Goal: Task Accomplishment & Management: Use online tool/utility

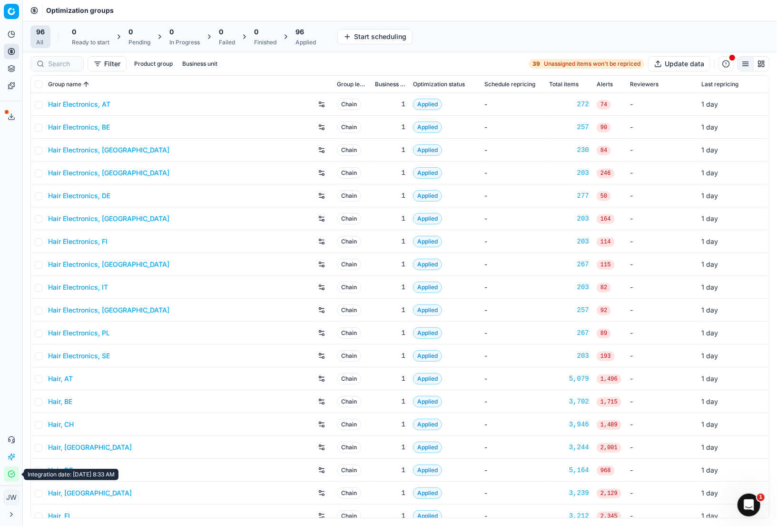
click at [12, 472] on icon "button" at bounding box center [12, 474] width 8 height 8
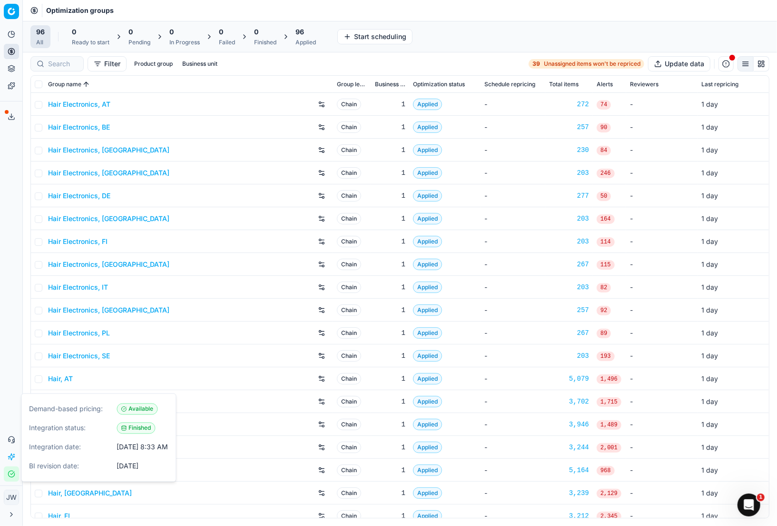
click at [12, 472] on icon "button" at bounding box center [12, 474] width 8 height 8
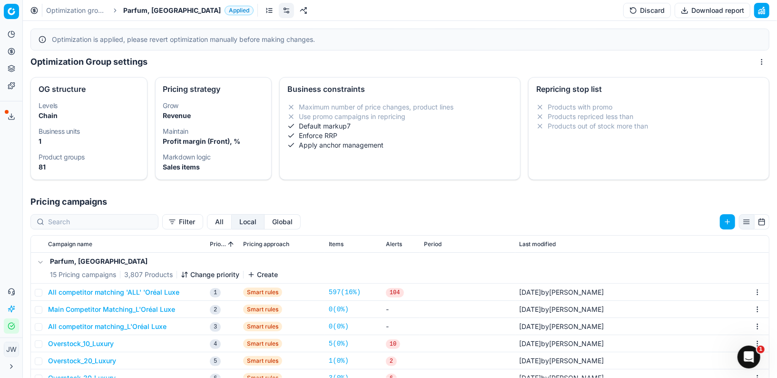
scroll to position [107, 0]
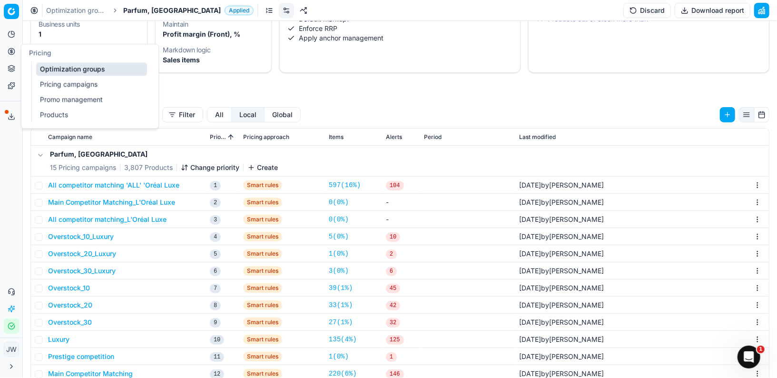
click at [12, 56] on button "Pricing" at bounding box center [11, 51] width 15 height 15
click at [44, 68] on link "Optimization groups" at bounding box center [91, 68] width 111 height 13
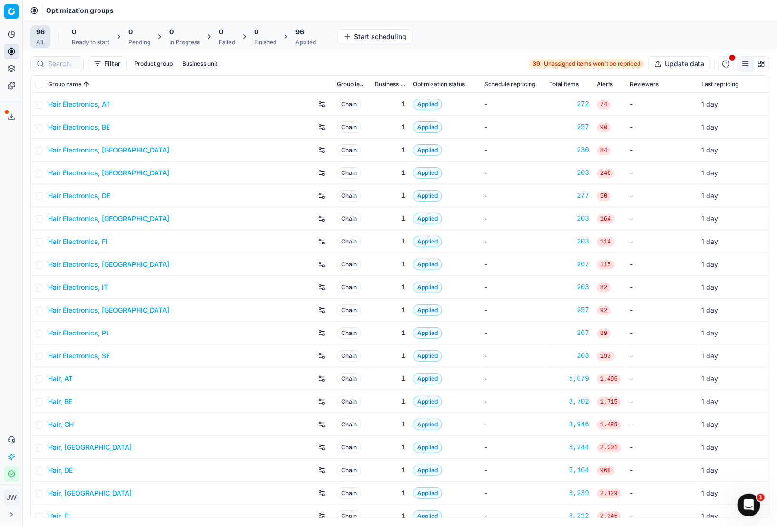
click at [9, 479] on button "Integration status" at bounding box center [11, 473] width 15 height 15
click at [9, 473] on icon "button" at bounding box center [12, 474] width 8 height 8
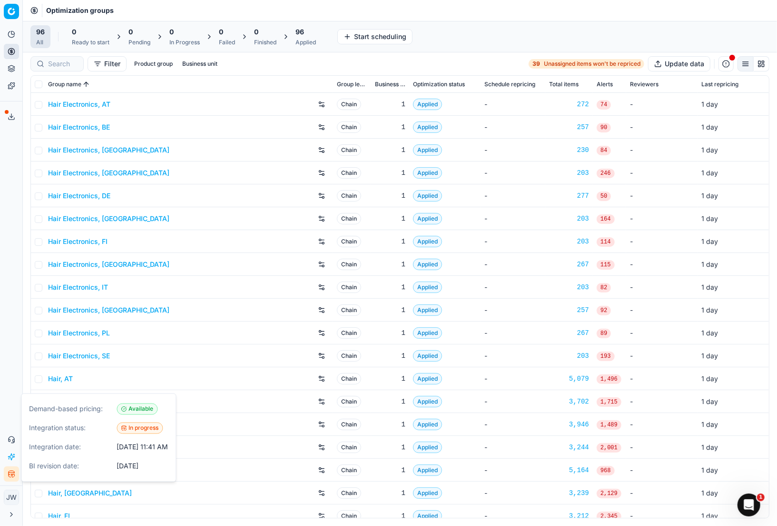
click at [9, 473] on icon "button" at bounding box center [12, 474] width 8 height 8
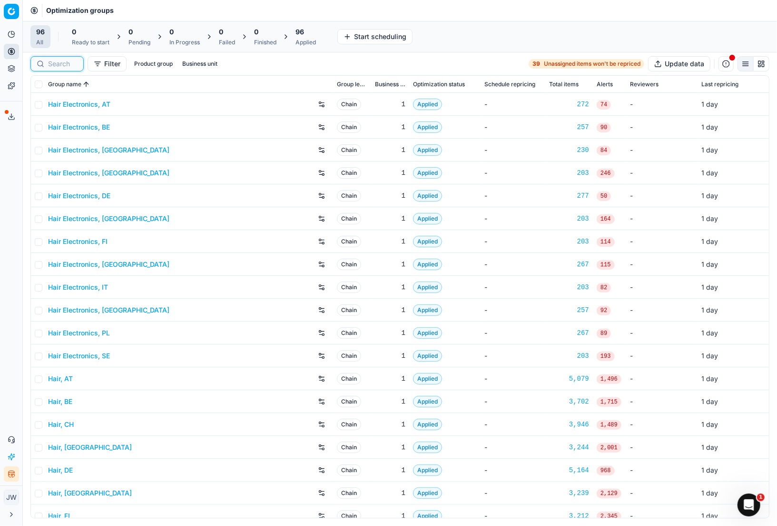
click at [62, 62] on input at bounding box center [63, 64] width 30 height 10
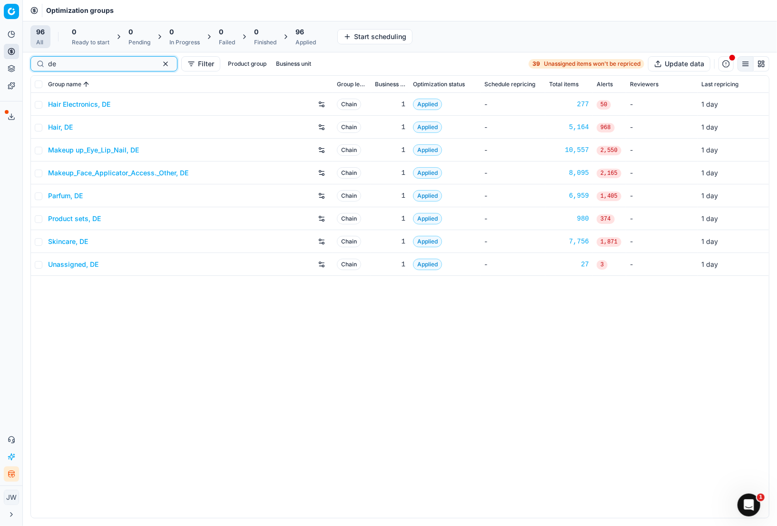
type input "de"
click at [60, 196] on link "Parfum, DE" at bounding box center [65, 196] width 35 height 10
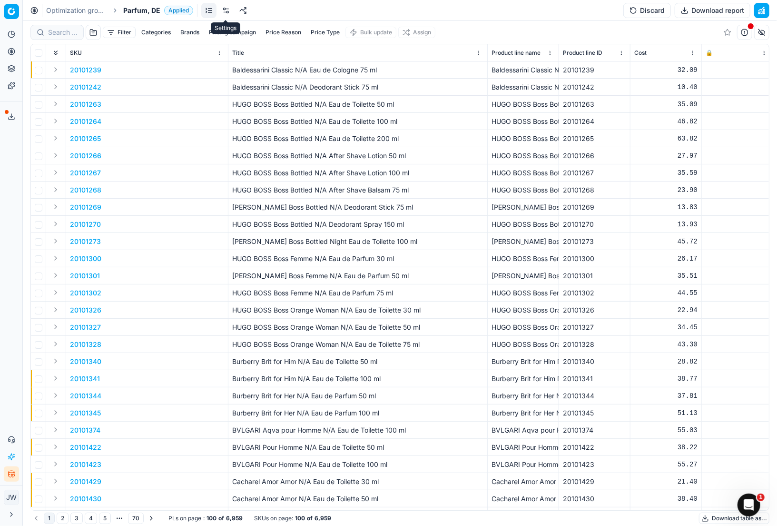
click at [226, 14] on link at bounding box center [226, 10] width 15 height 15
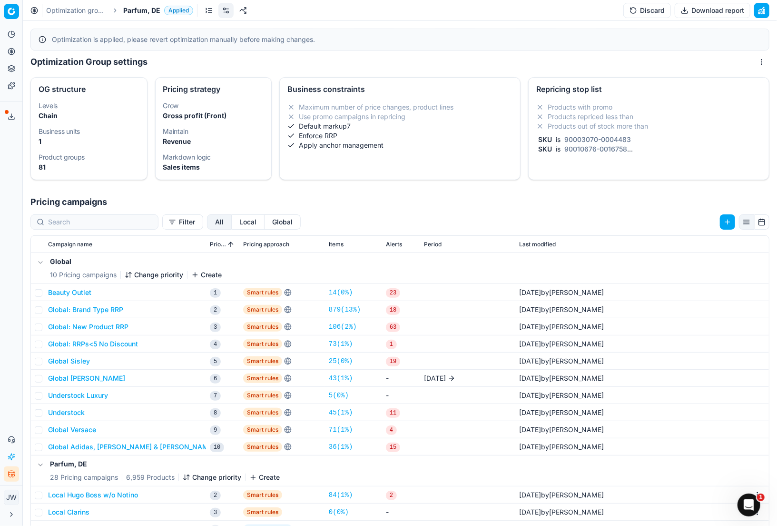
click at [71, 362] on button "Global Sisley" at bounding box center [69, 361] width 42 height 10
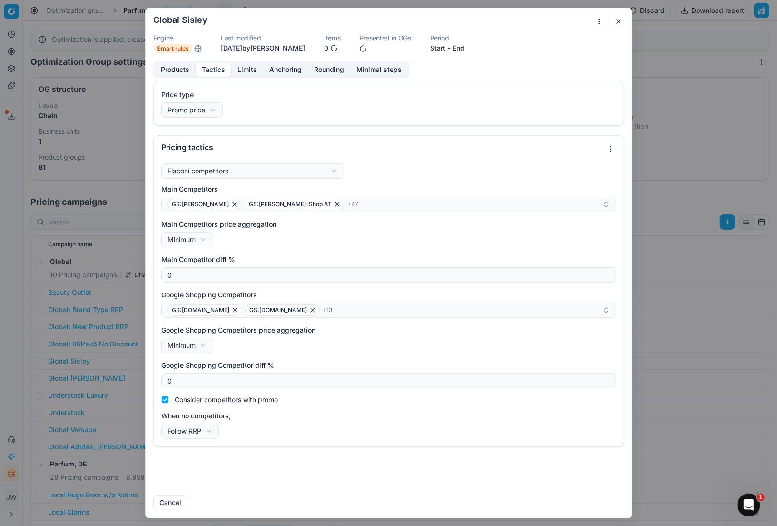
click at [219, 71] on button "Tactics" at bounding box center [214, 70] width 36 height 14
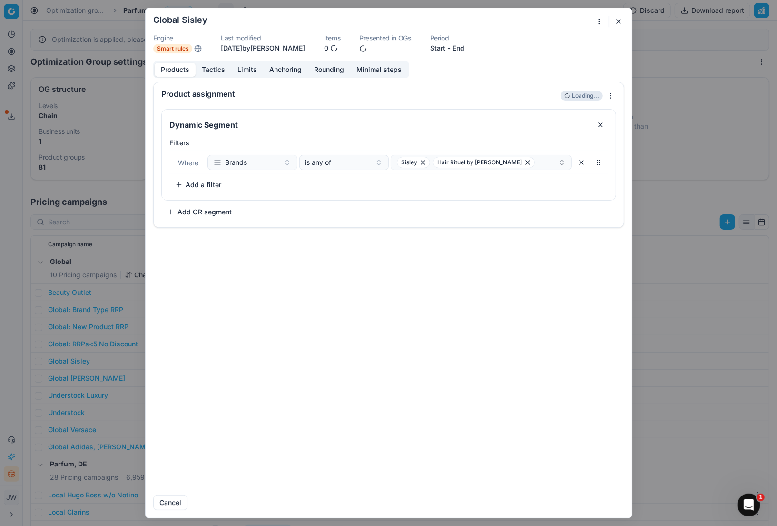
click at [176, 70] on button "Products" at bounding box center [175, 70] width 41 height 14
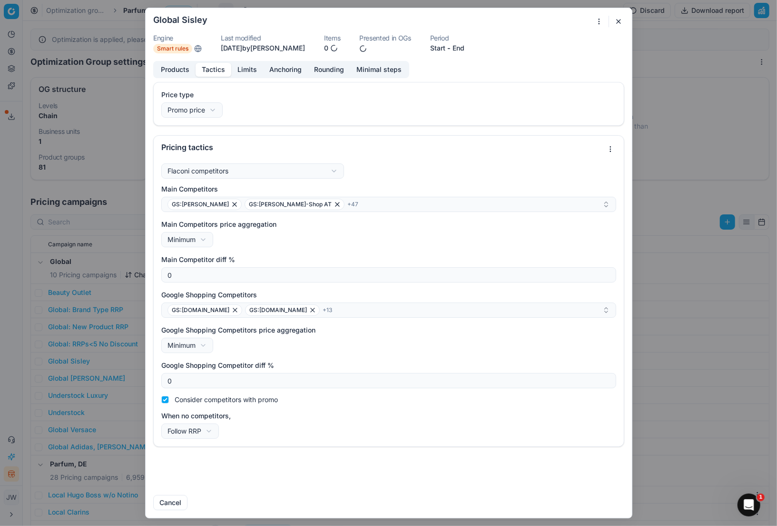
click at [219, 72] on button "Tactics" at bounding box center [214, 70] width 36 height 14
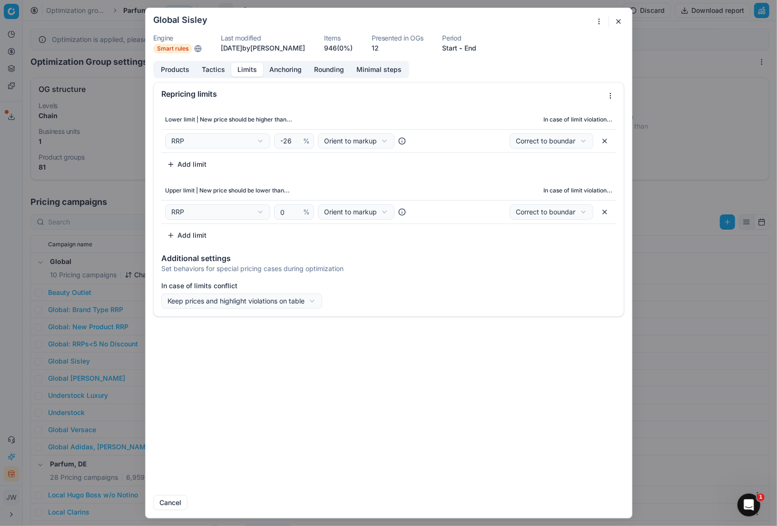
click at [246, 68] on button "Limits" at bounding box center [247, 70] width 32 height 14
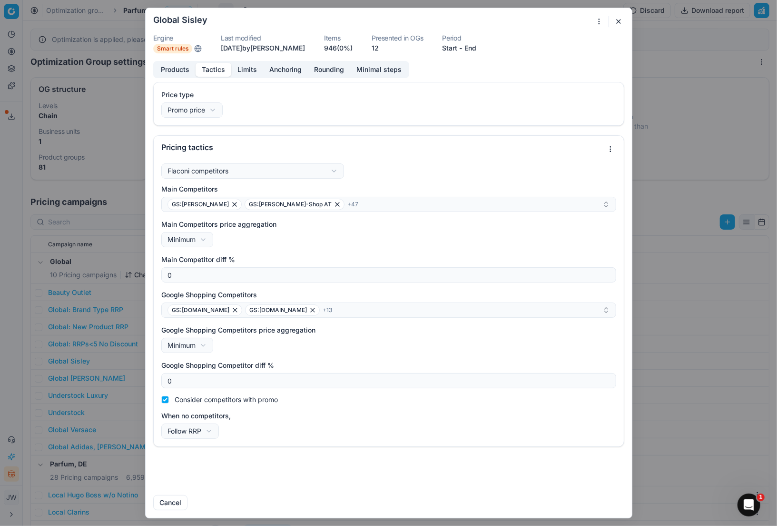
click at [219, 73] on button "Tactics" at bounding box center [214, 70] width 36 height 14
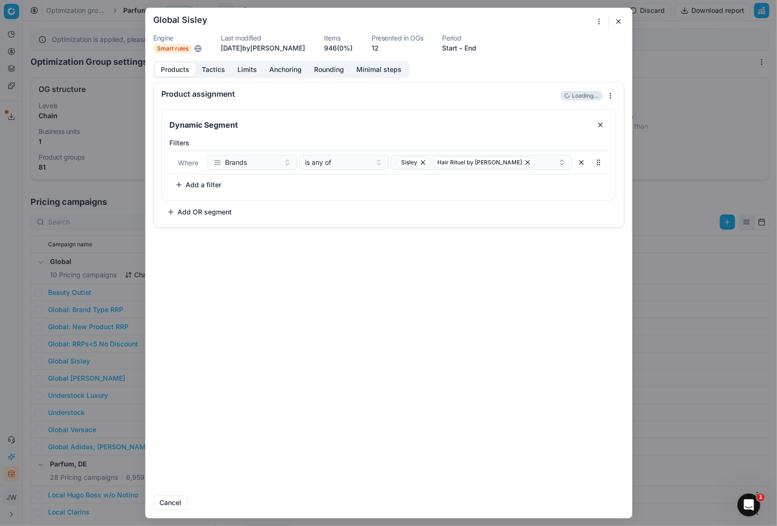
click at [176, 70] on button "Products" at bounding box center [175, 70] width 41 height 14
click at [199, 70] on button "Tactics" at bounding box center [214, 70] width 36 height 14
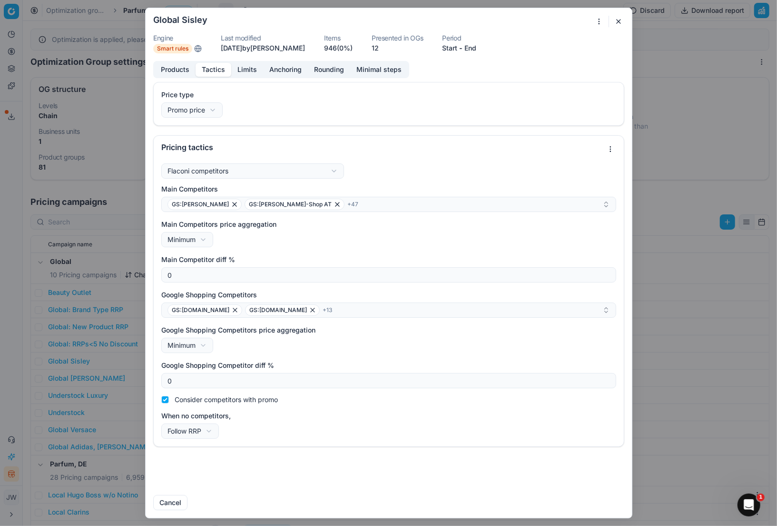
click at [597, 24] on div "We are saving PC settings. Please wait, it should take a few minutes Global Sis…" at bounding box center [388, 263] width 777 height 526
click at [571, 97] on div "Duplicate" at bounding box center [566, 99] width 73 height 15
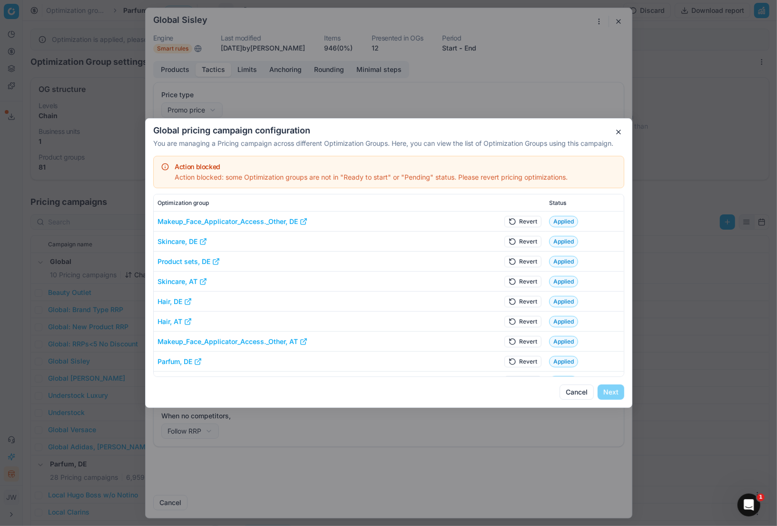
click at [567, 390] on button "Cancel" at bounding box center [577, 391] width 34 height 15
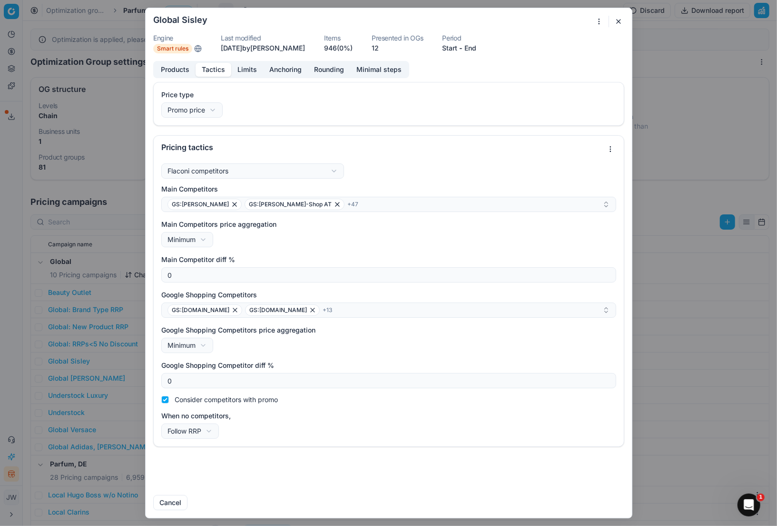
click at [615, 24] on button "button" at bounding box center [618, 21] width 11 height 11
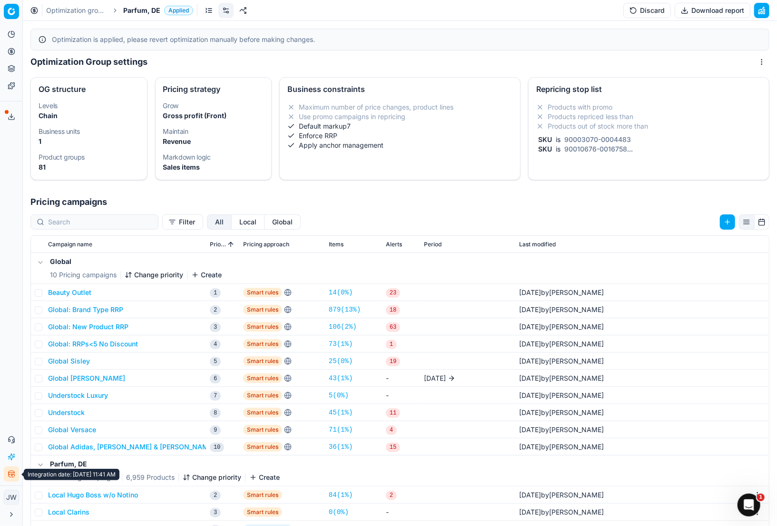
click at [9, 473] on icon "button" at bounding box center [12, 474] width 8 height 8
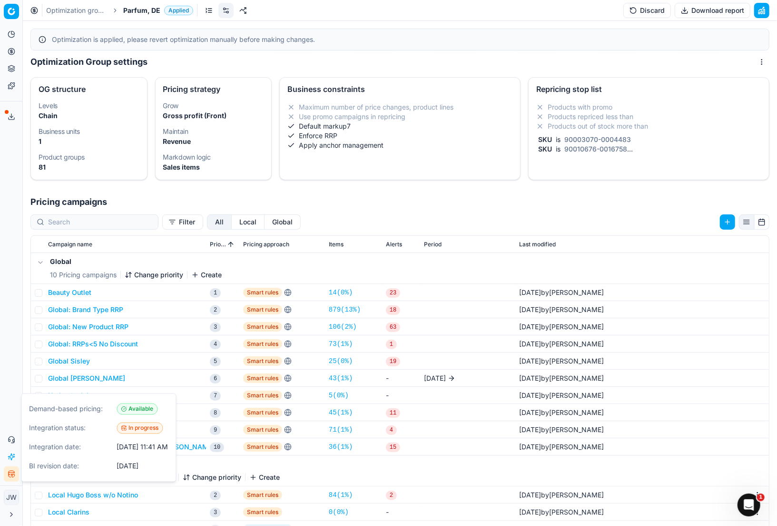
click at [9, 473] on icon "button" at bounding box center [12, 474] width 8 height 8
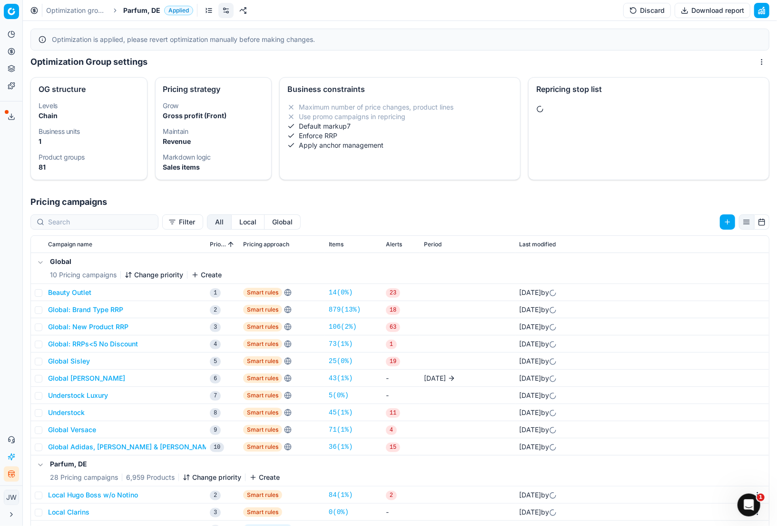
click at [8, 472] on icon "button" at bounding box center [12, 474] width 8 height 8
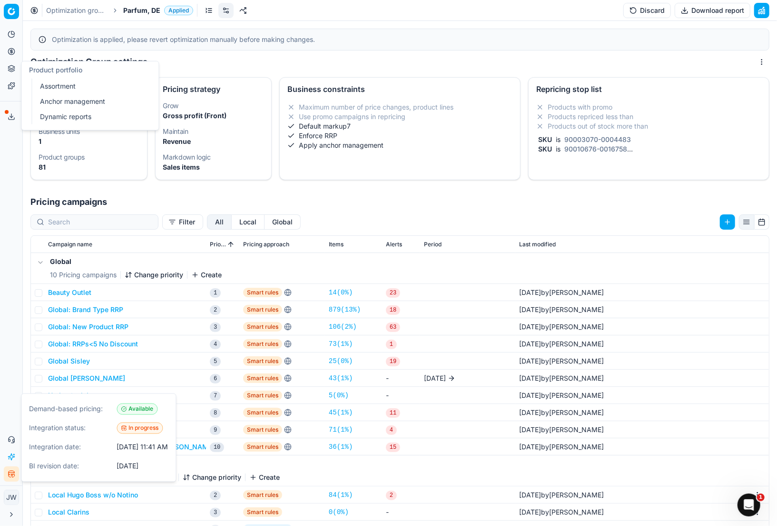
click at [11, 53] on icon at bounding box center [12, 52] width 8 height 8
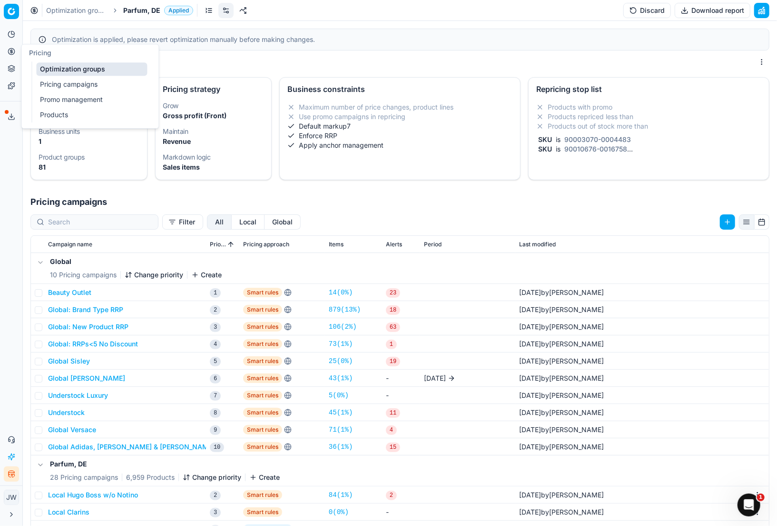
click at [46, 77] on ul "Optimization groups Pricing campaigns Promo management Products" at bounding box center [91, 91] width 121 height 61
click at [59, 65] on link "Optimization groups" at bounding box center [91, 68] width 111 height 13
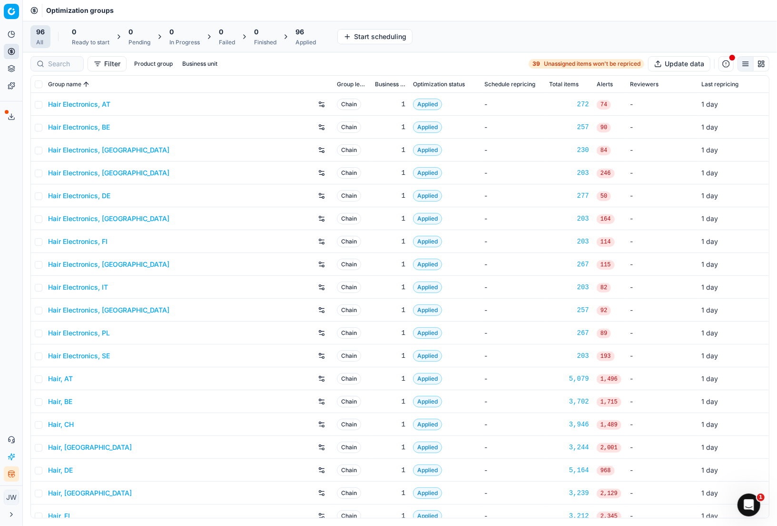
click at [304, 41] on div "Applied" at bounding box center [306, 43] width 20 height 8
click at [414, 36] on button "Revert All" at bounding box center [411, 36] width 43 height 15
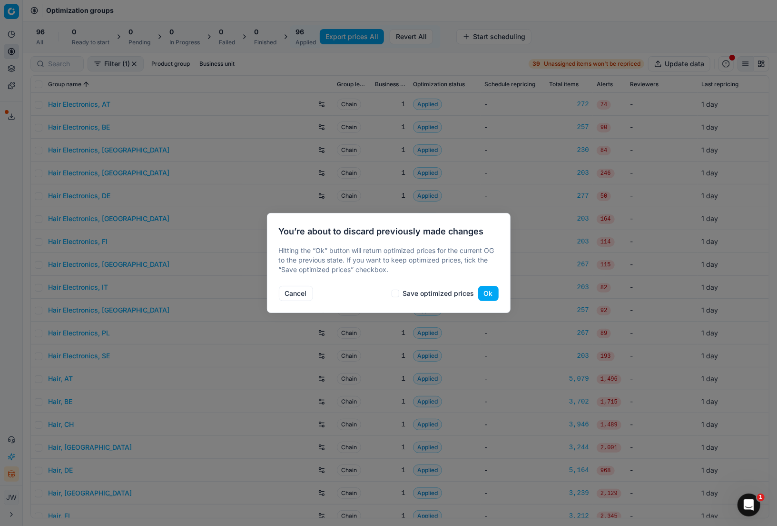
click at [488, 297] on button "Ok" at bounding box center [488, 293] width 20 height 15
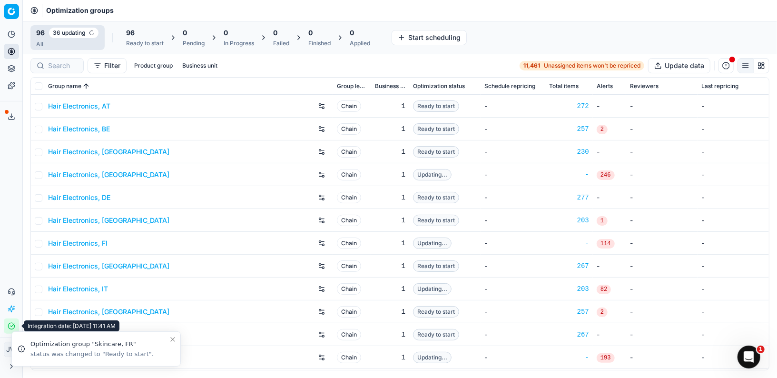
click at [13, 329] on icon "button" at bounding box center [12, 326] width 8 height 8
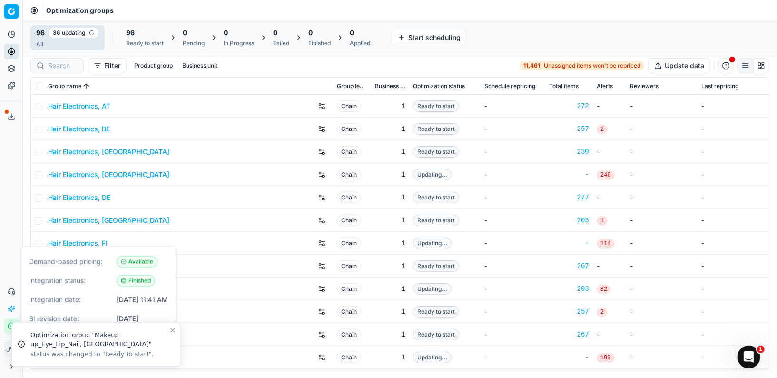
click at [140, 305] on div "8/18/2025, 11:41 AM" at bounding box center [142, 299] width 51 height 15
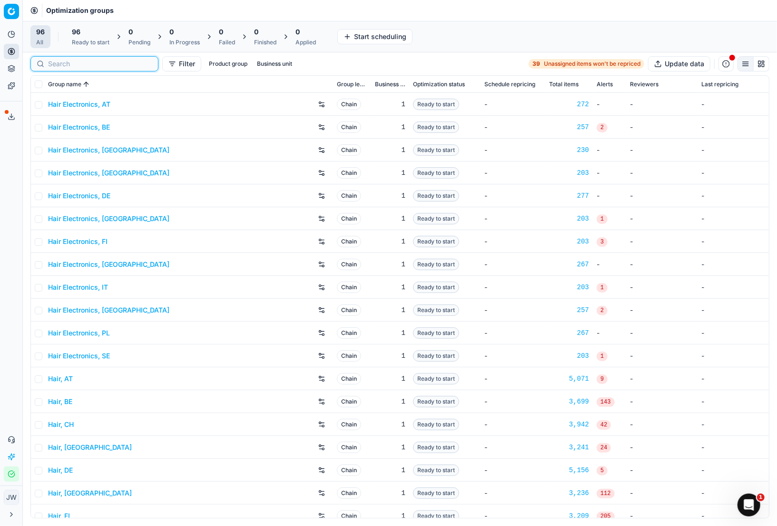
click at [58, 63] on input at bounding box center [100, 64] width 104 height 10
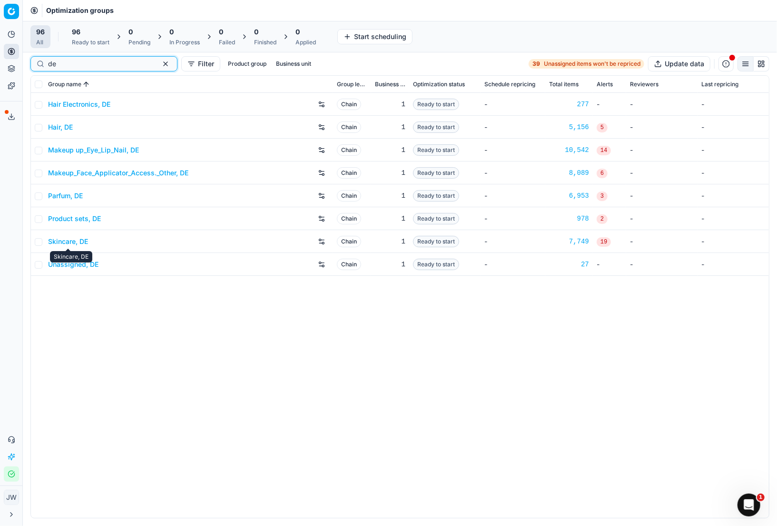
type input "de"
click at [67, 243] on link "Skincare, DE" at bounding box center [68, 242] width 40 height 10
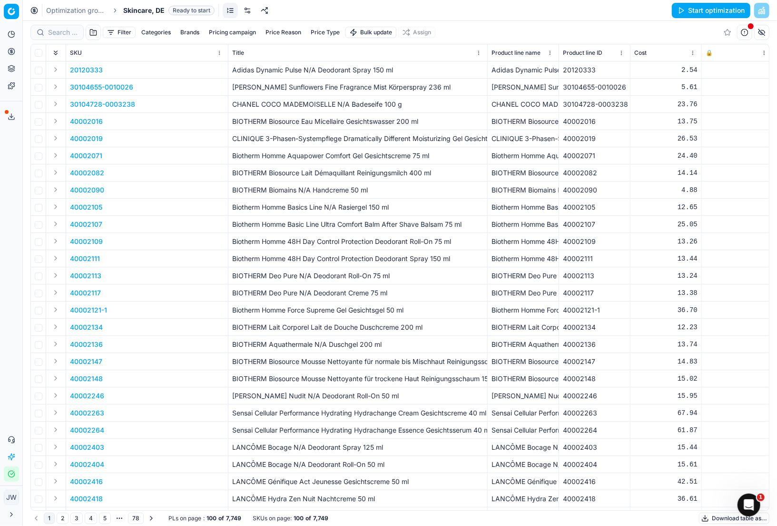
click at [243, 12] on link at bounding box center [247, 10] width 15 height 15
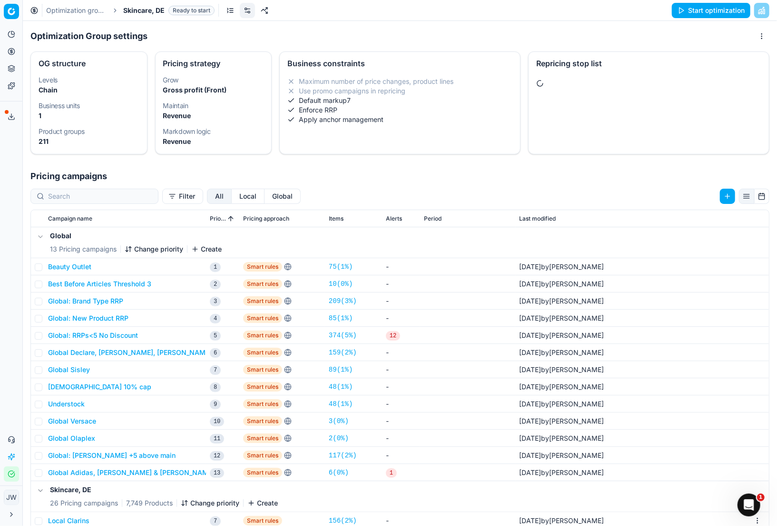
click at [74, 370] on button "Global Sisley" at bounding box center [69, 370] width 42 height 10
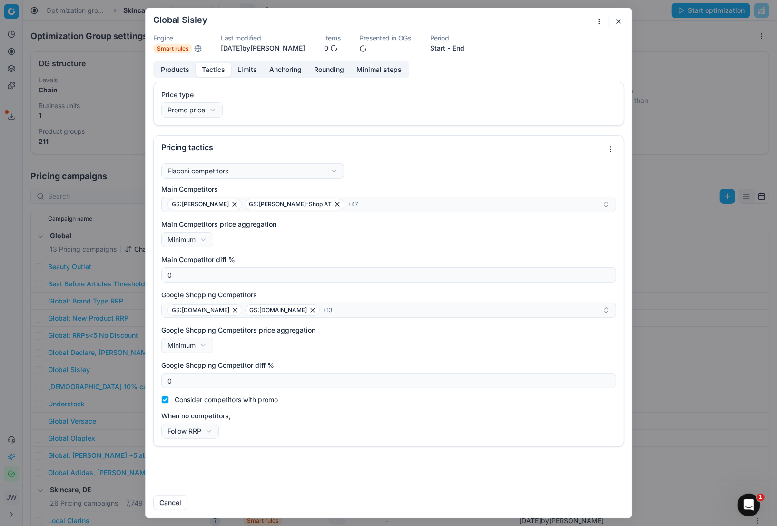
click at [212, 71] on button "Tactics" at bounding box center [214, 70] width 36 height 14
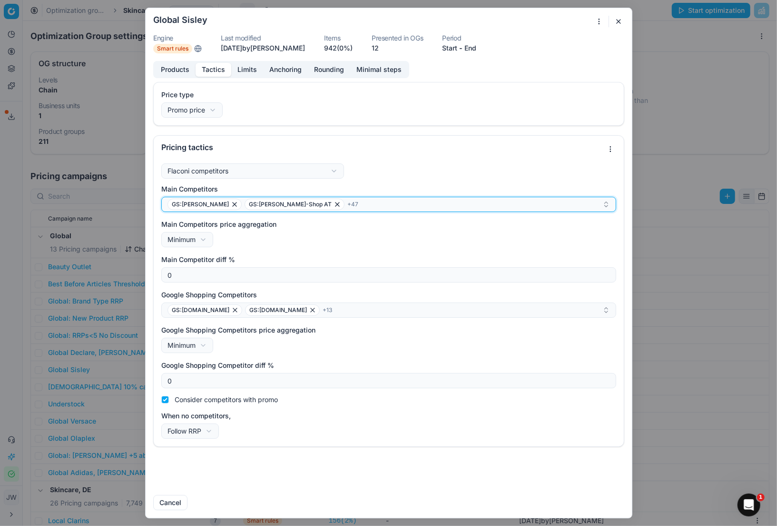
click at [329, 205] on div "GS:Breuninger GS:Hagel-Shop AT + 47" at bounding box center [385, 204] width 435 height 11
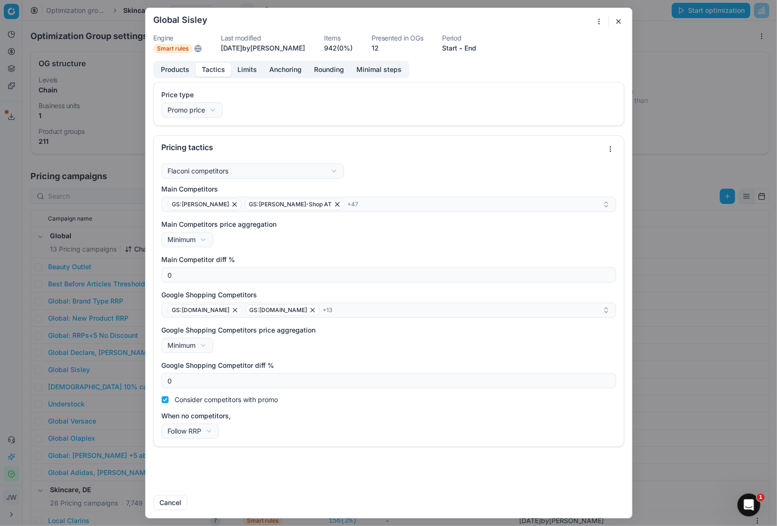
click at [454, 130] on div "Price type Promo price Default Regular price Promo price Pricing tactics Flacon…" at bounding box center [388, 264] width 471 height 365
click at [601, 15] on div "We are saving PC settings. Please wait, it should take a few minutes Global Sis…" at bounding box center [388, 263] width 777 height 526
click at [568, 99] on div "Duplicate" at bounding box center [566, 99] width 73 height 15
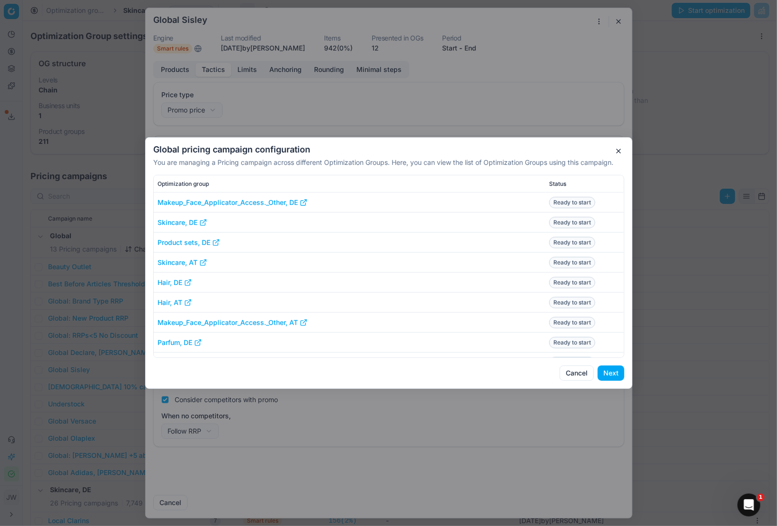
click at [609, 372] on button "Next" at bounding box center [611, 372] width 27 height 15
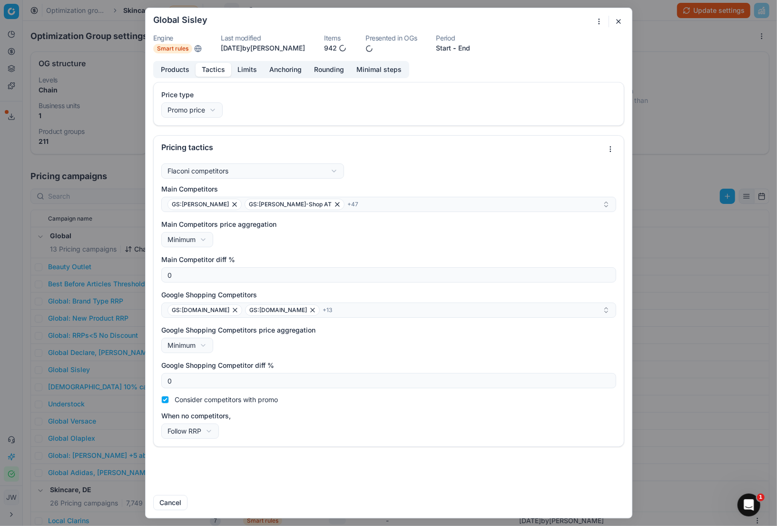
click at [616, 20] on button "button" at bounding box center [618, 21] width 11 height 11
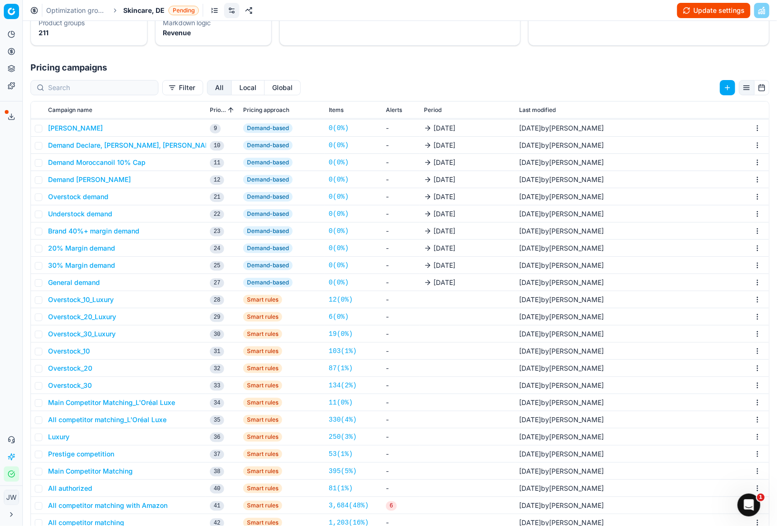
scroll to position [146, 0]
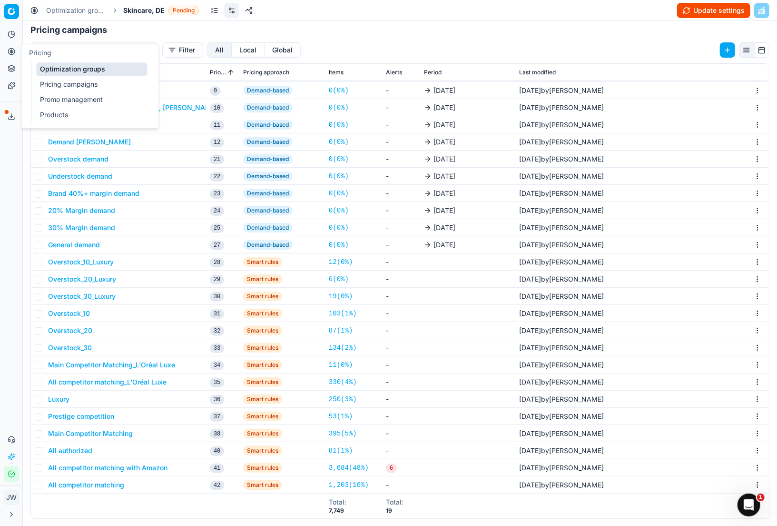
click at [10, 51] on icon at bounding box center [12, 52] width 8 height 8
click at [51, 68] on link "Optimization groups" at bounding box center [91, 68] width 111 height 13
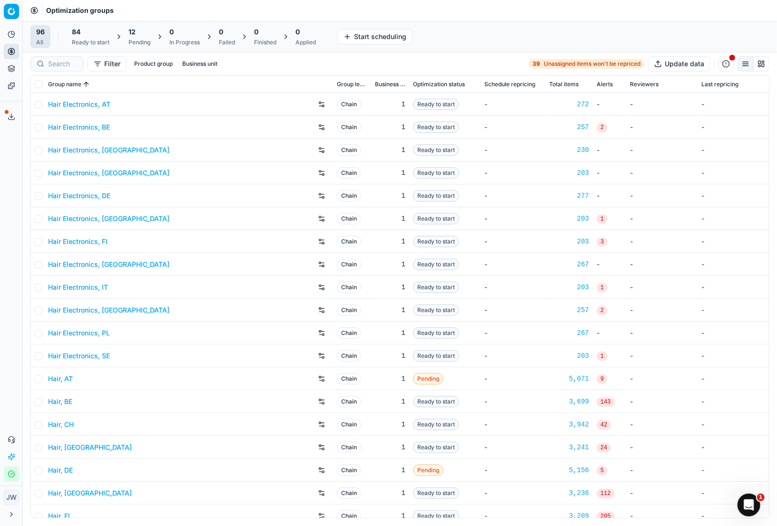
click at [134, 40] on div "Pending" at bounding box center [140, 43] width 22 height 8
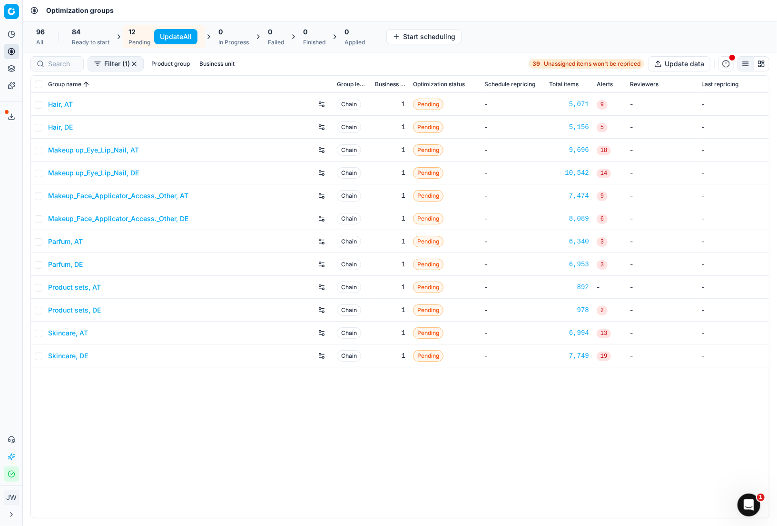
click at [176, 36] on button "Update All" at bounding box center [175, 36] width 43 height 15
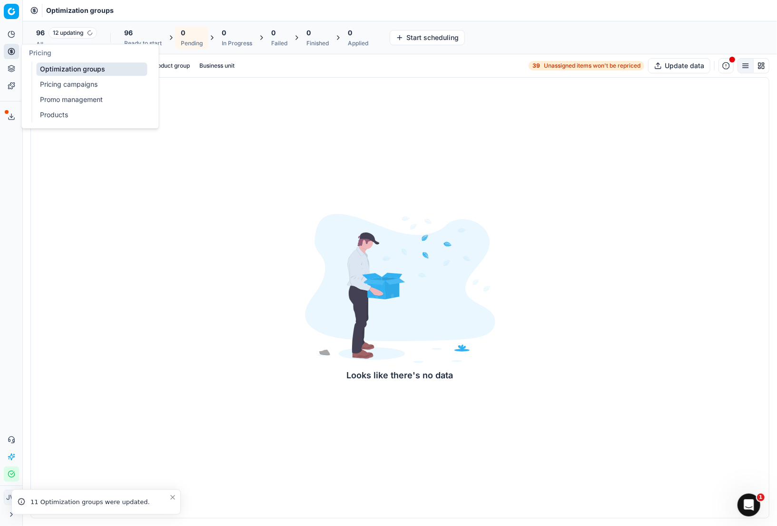
click at [9, 55] on icon at bounding box center [12, 52] width 8 height 8
click at [45, 72] on link "Optimization groups" at bounding box center [91, 68] width 111 height 13
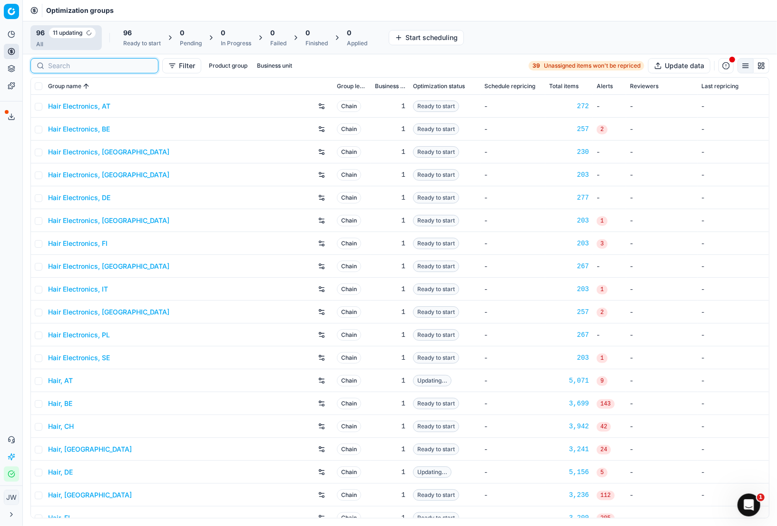
click at [60, 69] on input at bounding box center [100, 66] width 104 height 10
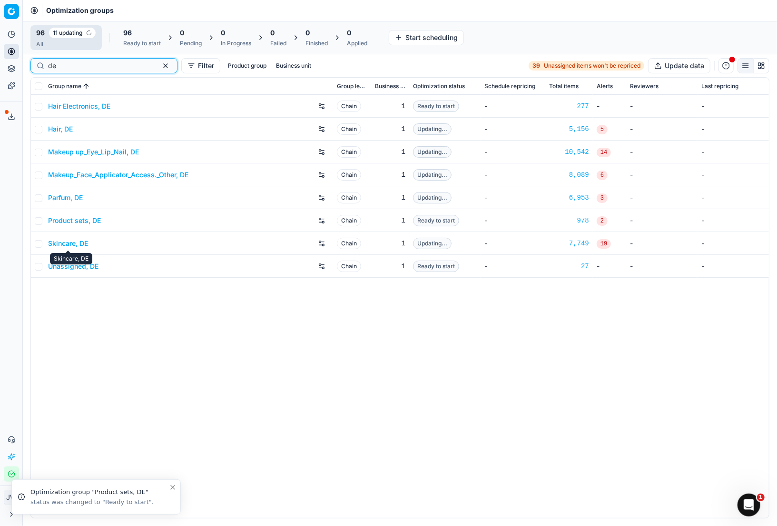
type input "de"
click at [63, 245] on link "Skincare, DE" at bounding box center [68, 244] width 40 height 10
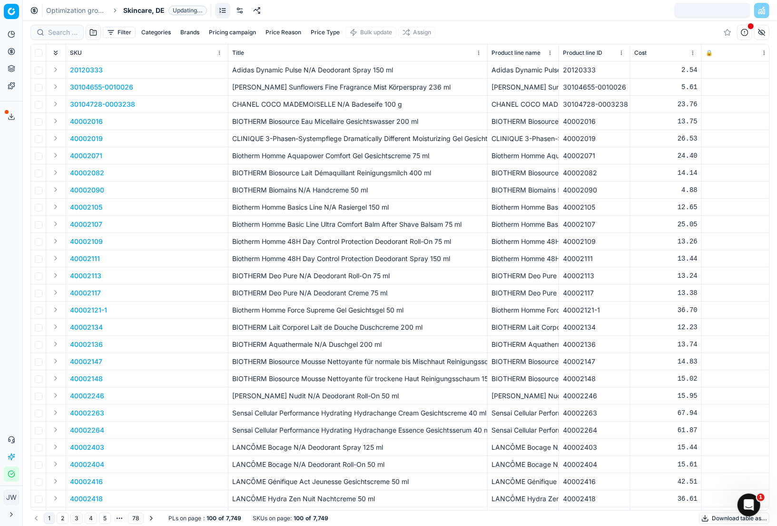
click at [237, 12] on link at bounding box center [239, 10] width 15 height 15
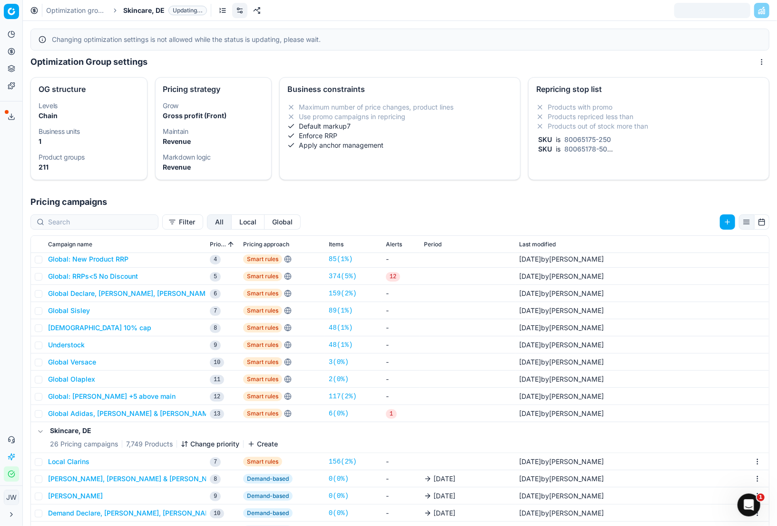
scroll to position [90, 0]
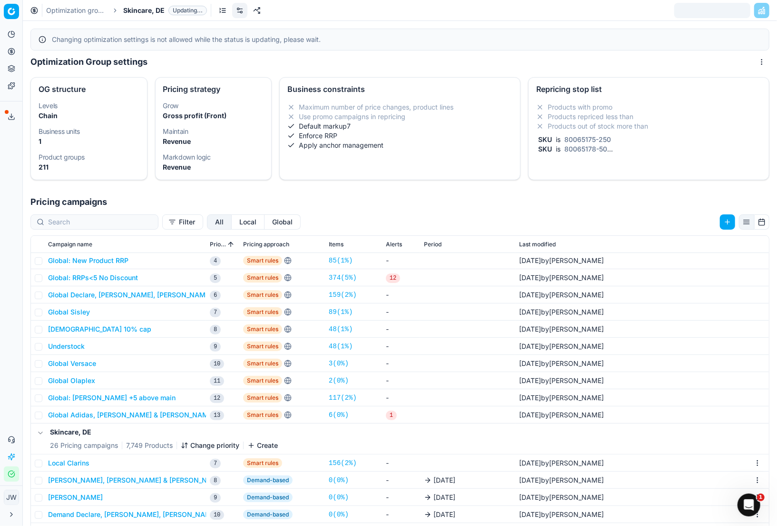
click at [245, 229] on div "Filter All Local Global Campaign name Priority Pricing approach Items Alerts Pe…" at bounding box center [400, 453] width 755 height 489
click at [265, 223] on button "Global" at bounding box center [283, 221] width 36 height 15
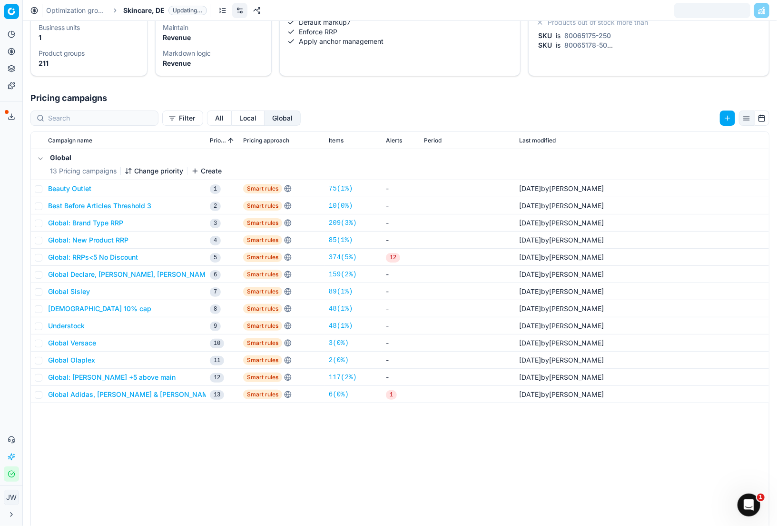
scroll to position [107, 0]
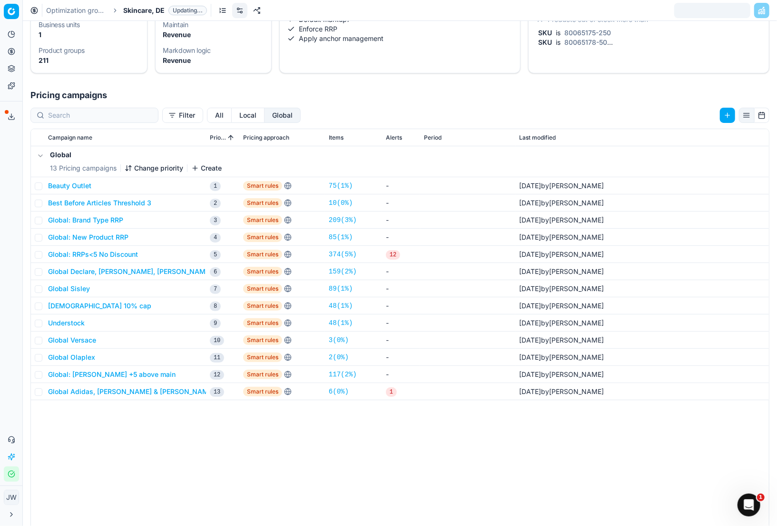
click at [67, 287] on button "Global Sisley" at bounding box center [69, 289] width 42 height 10
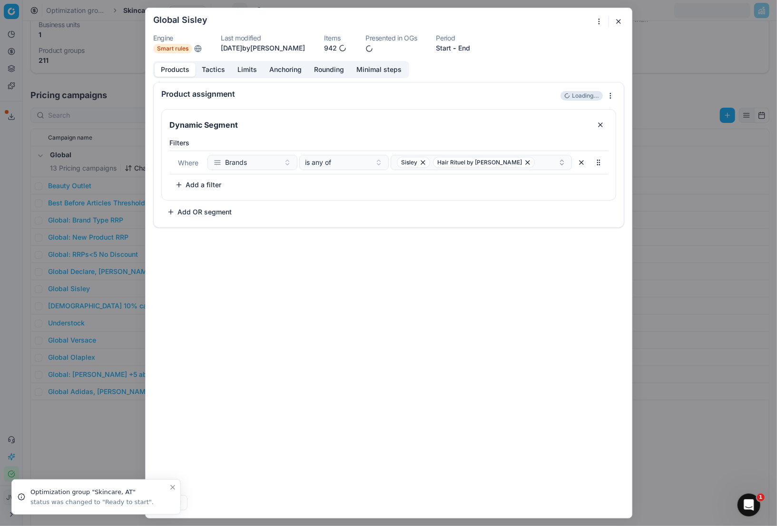
click at [618, 21] on button "button" at bounding box center [618, 21] width 11 height 11
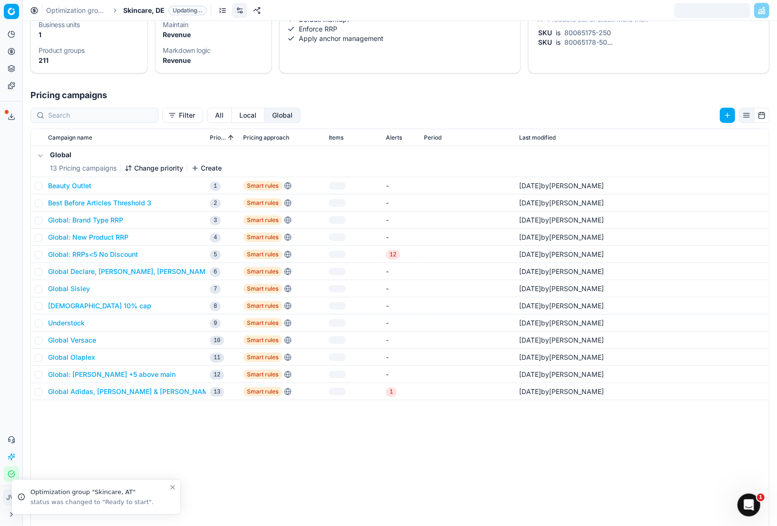
click at [11, 49] on icon at bounding box center [12, 52] width 8 height 8
click at [55, 65] on link "Optimization groups" at bounding box center [91, 68] width 111 height 13
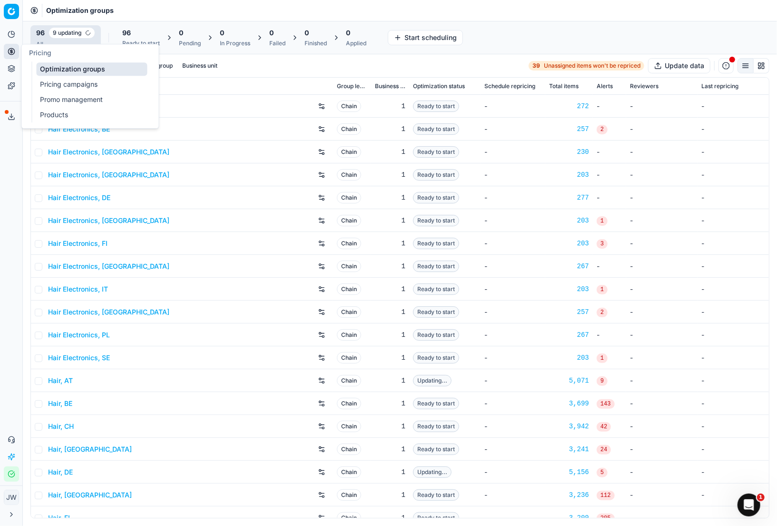
click at [56, 83] on link "Pricing campaigns" at bounding box center [91, 84] width 111 height 13
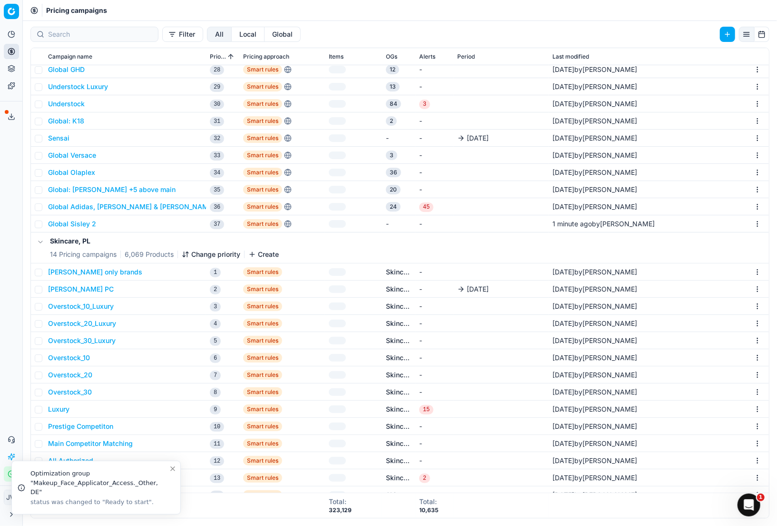
scroll to position [449, 0]
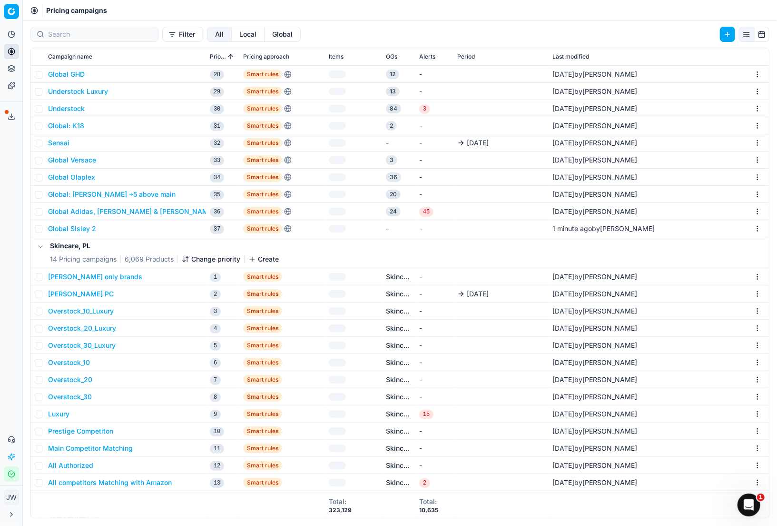
click at [70, 227] on button "Global Sisley 2" at bounding box center [72, 229] width 48 height 10
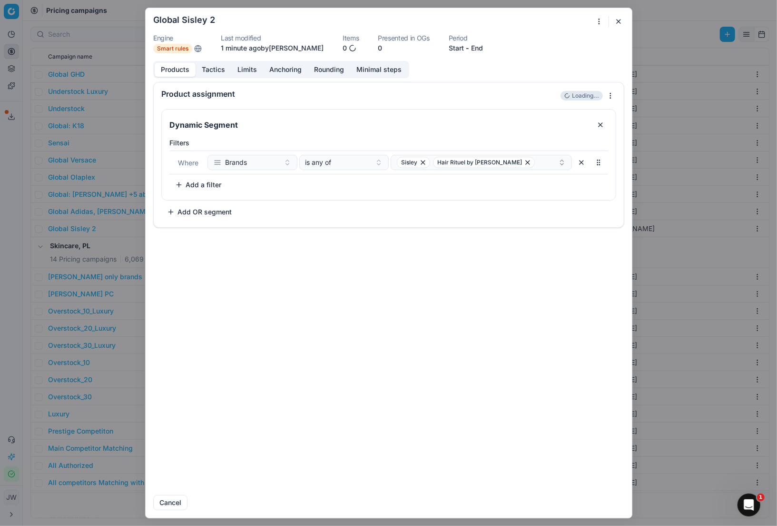
click at [599, 18] on div "We are saving PC settings. Please wait, it should take a few minutes Global Sis…" at bounding box center [388, 263] width 777 height 526
click at [558, 85] on div "Edit name" at bounding box center [566, 84] width 73 height 15
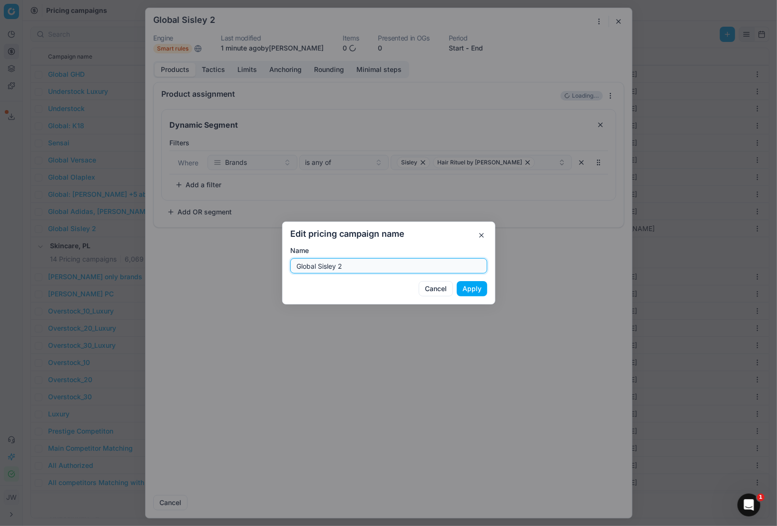
click at [335, 264] on input "Global Sisley 2" at bounding box center [389, 265] width 189 height 14
drag, startPoint x: 319, startPoint y: 265, endPoint x: 357, endPoint y: 266, distance: 37.6
click at [357, 266] on input "Global Sisley 2" at bounding box center [389, 265] width 189 height 14
type input "Global Eisenberg"
click at [469, 288] on button "Apply" at bounding box center [472, 288] width 30 height 15
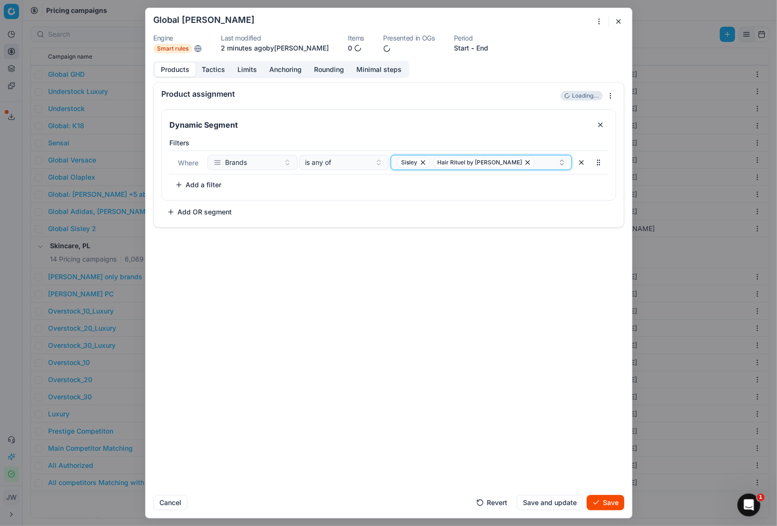
click at [423, 164] on icon "button" at bounding box center [423, 163] width 8 height 8
click at [488, 163] on icon "button" at bounding box center [492, 163] width 8 height 8
click at [458, 163] on button "Select a value" at bounding box center [481, 162] width 181 height 15
type input "Eis"
click at [430, 199] on span "EISENBERG" at bounding box center [424, 199] width 55 height 10
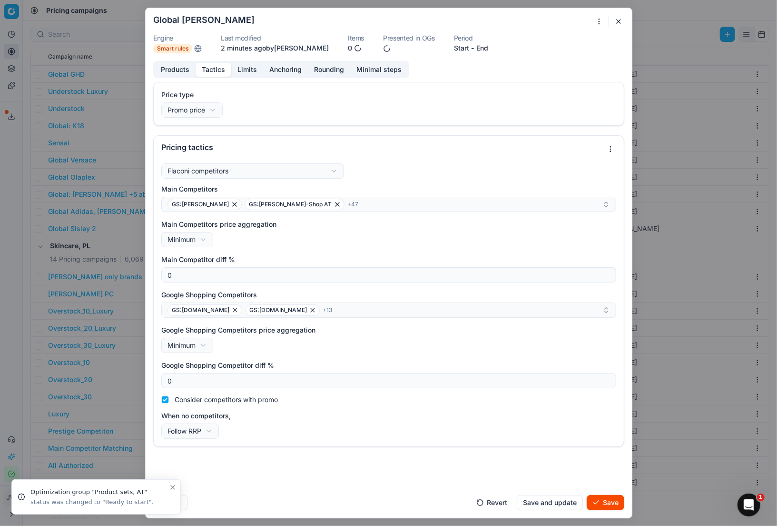
click at [208, 72] on button "Tactics" at bounding box center [214, 70] width 36 height 14
click at [243, 69] on button "Limits" at bounding box center [247, 70] width 32 height 14
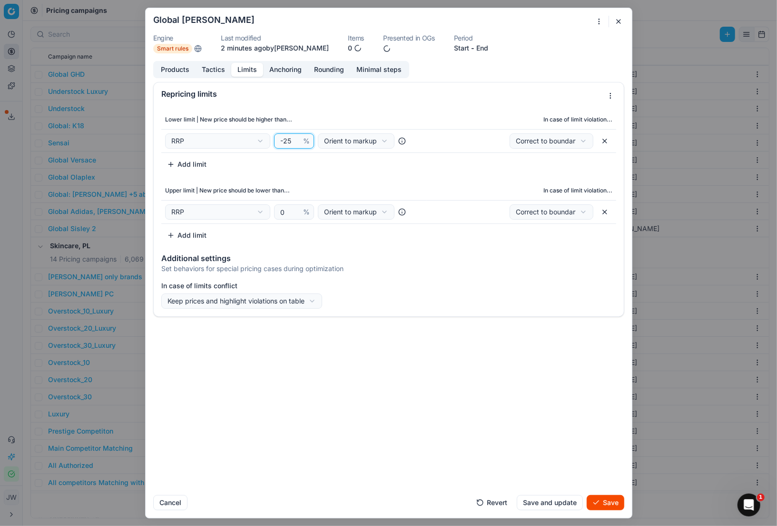
click at [292, 140] on input "-25" at bounding box center [289, 141] width 23 height 14
click at [297, 143] on input "-26" at bounding box center [289, 141] width 23 height 14
click at [297, 143] on input "-27" at bounding box center [289, 141] width 23 height 14
click at [297, 143] on input "-28" at bounding box center [289, 141] width 23 height 14
click at [297, 140] on input "-27" at bounding box center [289, 141] width 23 height 14
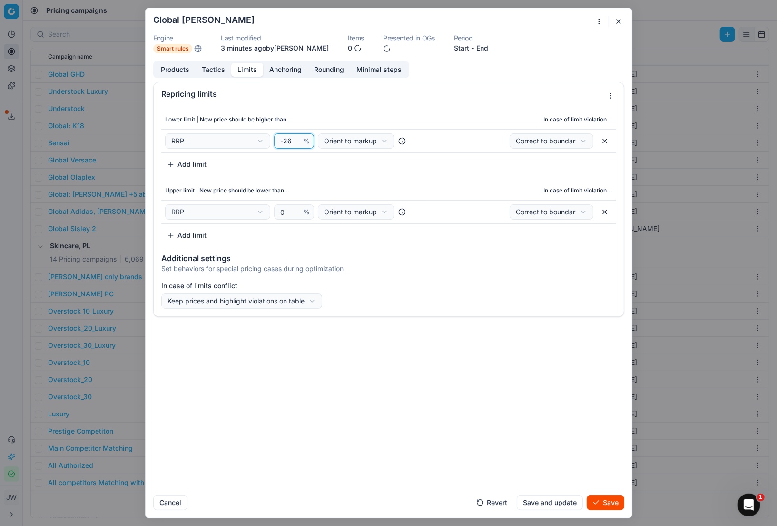
click at [297, 140] on input "-26" at bounding box center [289, 141] width 23 height 14
click at [297, 140] on input "-25" at bounding box center [289, 141] width 23 height 14
click at [297, 140] on input "-24" at bounding box center [289, 141] width 23 height 14
click at [297, 140] on input "-23" at bounding box center [289, 141] width 23 height 14
click at [297, 140] on input "-22" at bounding box center [289, 141] width 23 height 14
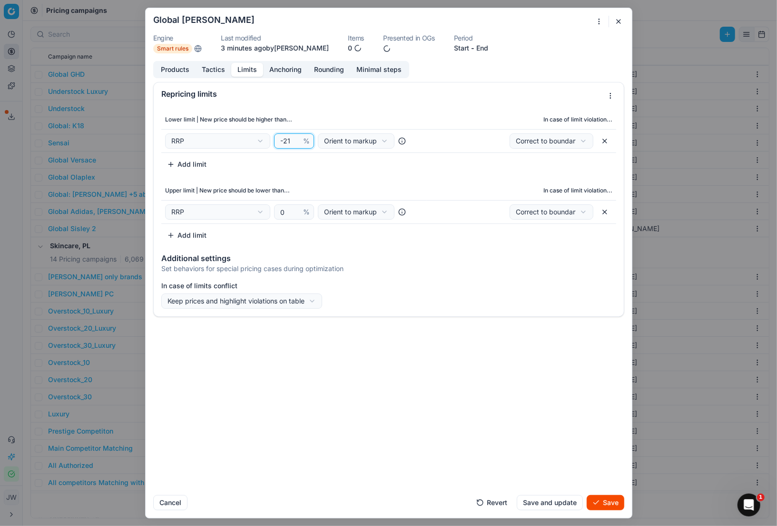
click at [297, 140] on input "-21" at bounding box center [289, 141] width 23 height 14
click at [297, 140] on input "-20" at bounding box center [289, 141] width 23 height 14
click at [297, 140] on input "-19" at bounding box center [289, 141] width 23 height 14
click at [297, 140] on input "-18" at bounding box center [289, 141] width 23 height 14
click at [297, 140] on input "-17" at bounding box center [289, 141] width 23 height 14
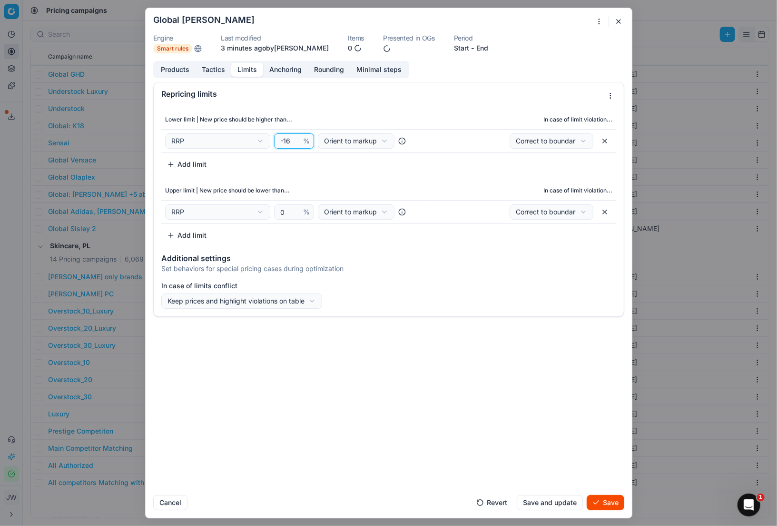
click at [297, 140] on input "-16" at bounding box center [289, 141] width 23 height 14
type input "-15"
click at [297, 140] on input "-15" at bounding box center [289, 141] width 23 height 14
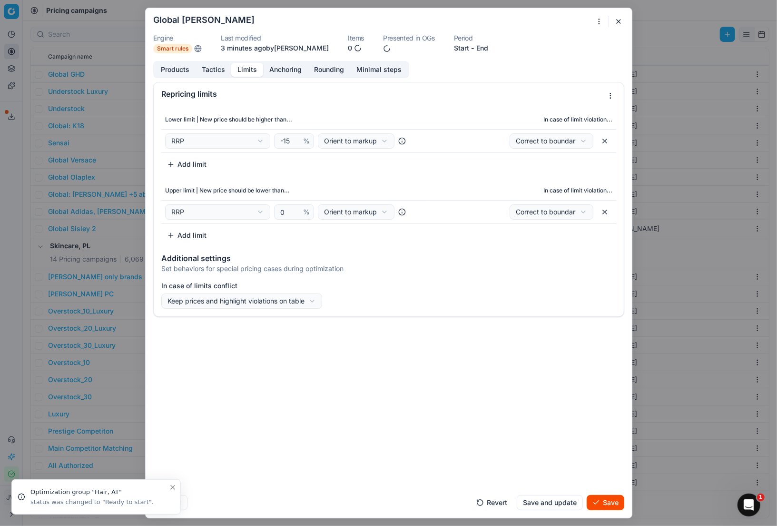
click at [283, 66] on button "Anchoring" at bounding box center [285, 70] width 45 height 14
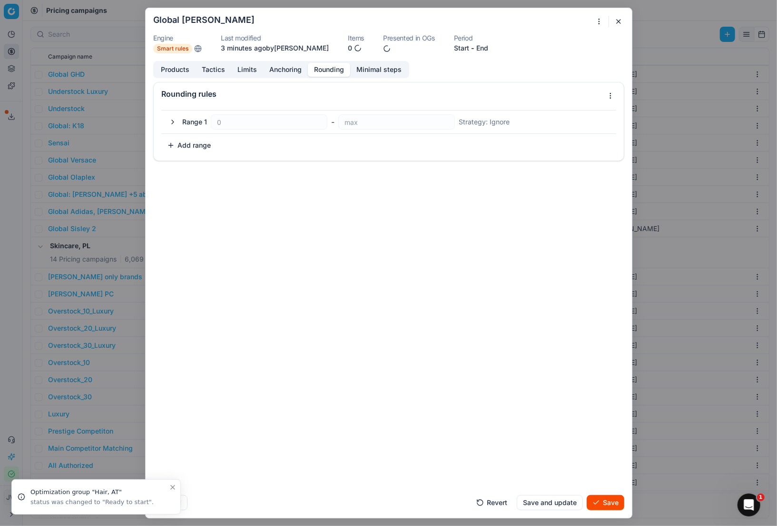
click at [324, 67] on button "Rounding" at bounding box center [329, 70] width 42 height 14
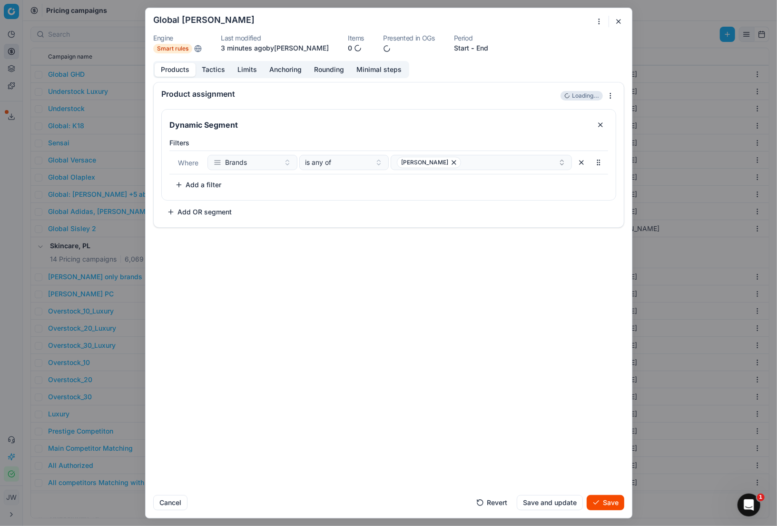
click at [183, 67] on button "Products" at bounding box center [175, 70] width 41 height 14
click at [563, 500] on button "Save and update" at bounding box center [550, 502] width 66 height 15
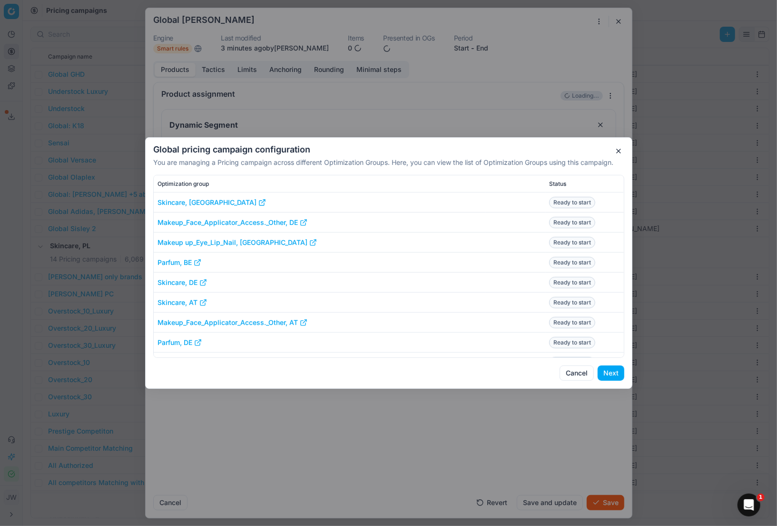
click at [614, 371] on button "Next" at bounding box center [611, 372] width 27 height 15
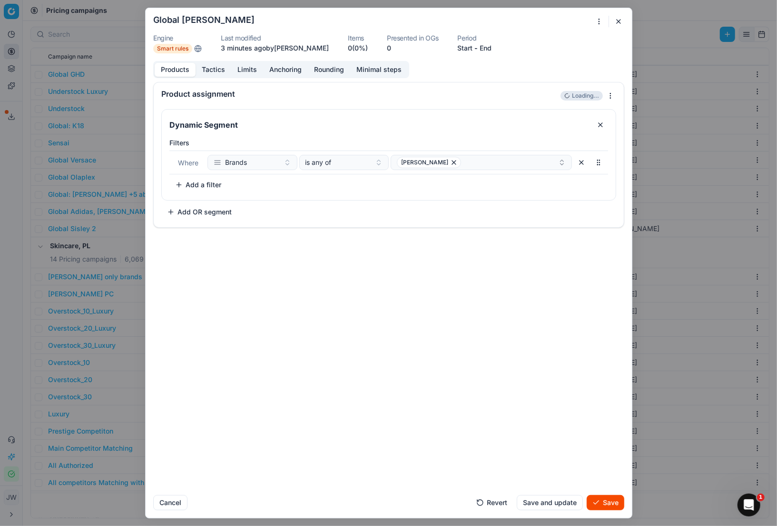
click at [393, 307] on div "Product assignment Loading... Dynamic Segment Filters Where Brands is any of EI…" at bounding box center [389, 284] width 487 height 405
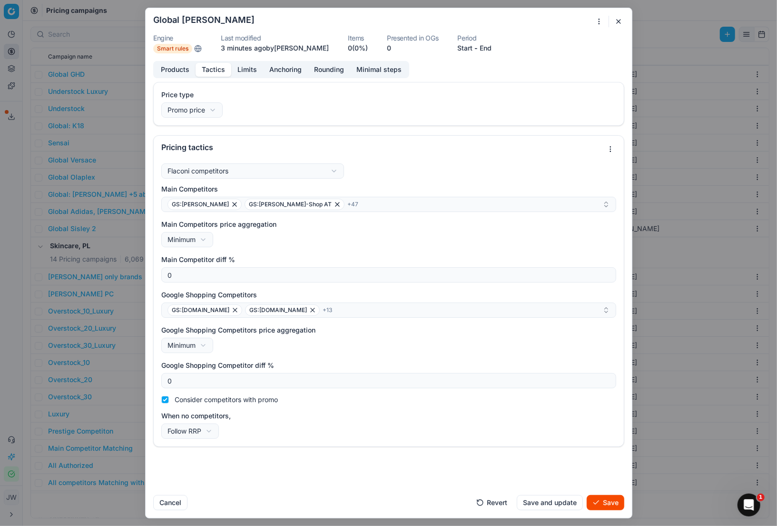
click at [213, 67] on button "Tactics" at bounding box center [214, 70] width 36 height 14
click at [253, 68] on button "Limits" at bounding box center [247, 70] width 32 height 14
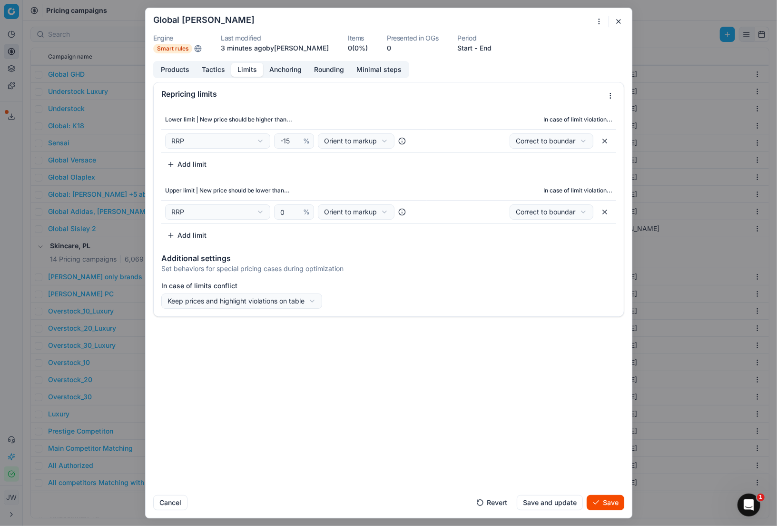
click at [606, 505] on button "Save" at bounding box center [606, 502] width 38 height 15
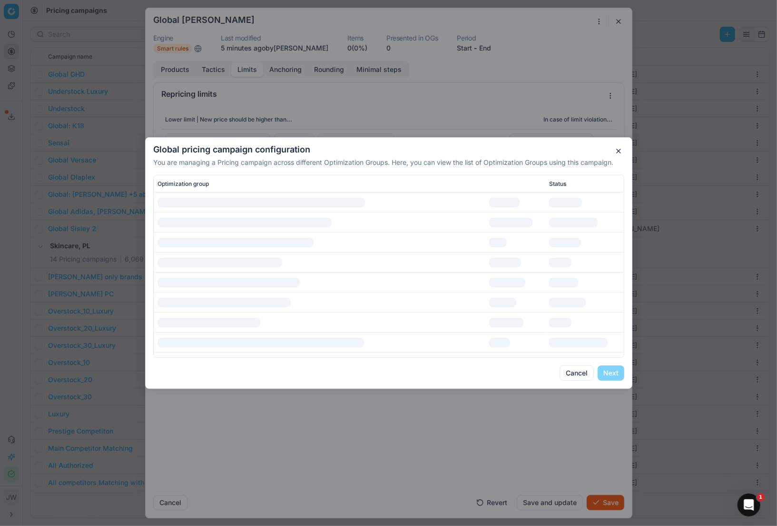
click at [621, 21] on div "Global pricing campaign configuration You are managing a Pricing campaign acros…" at bounding box center [388, 263] width 777 height 526
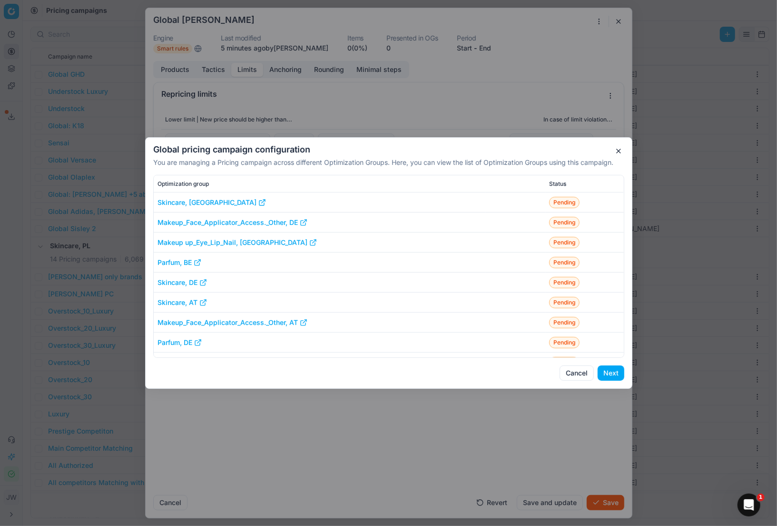
click at [606, 370] on button "Next" at bounding box center [611, 372] width 27 height 15
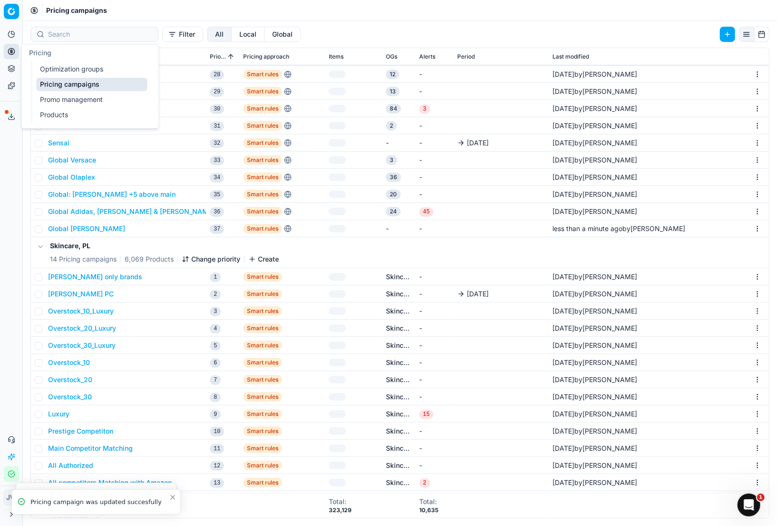
click at [10, 54] on circle at bounding box center [11, 51] width 6 height 6
click at [58, 68] on link "Optimization groups" at bounding box center [91, 68] width 111 height 13
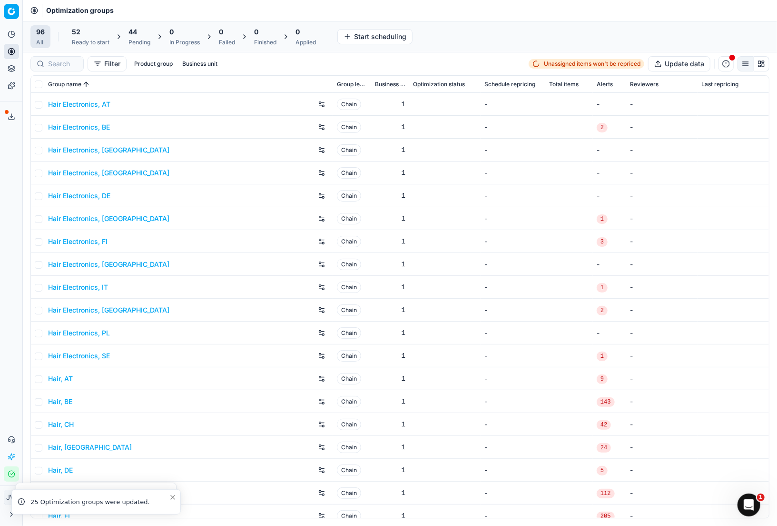
click at [139, 37] on div "44 Pending" at bounding box center [140, 36] width 22 height 19
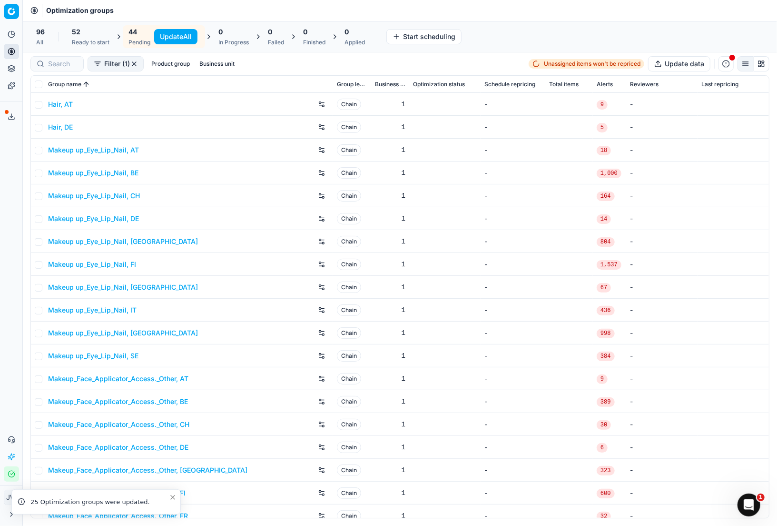
click at [172, 37] on button "Update All" at bounding box center [175, 36] width 43 height 15
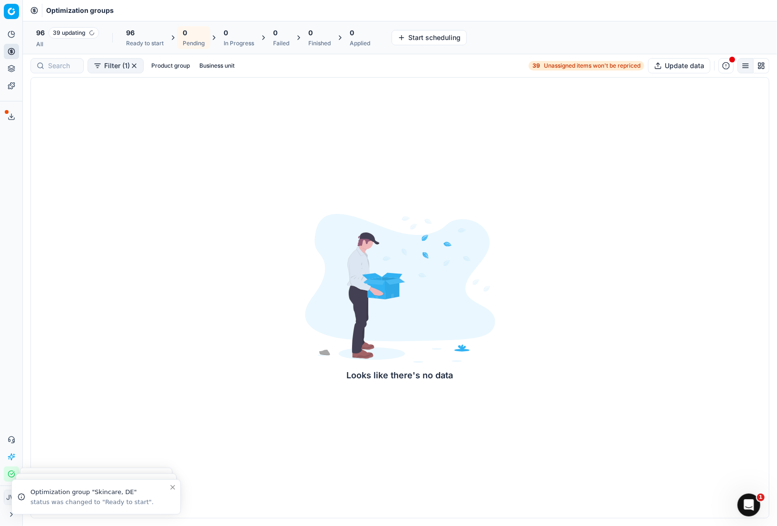
click at [12, 53] on icon at bounding box center [12, 52] width 8 height 8
click at [58, 65] on link "Optimization groups" at bounding box center [91, 68] width 111 height 13
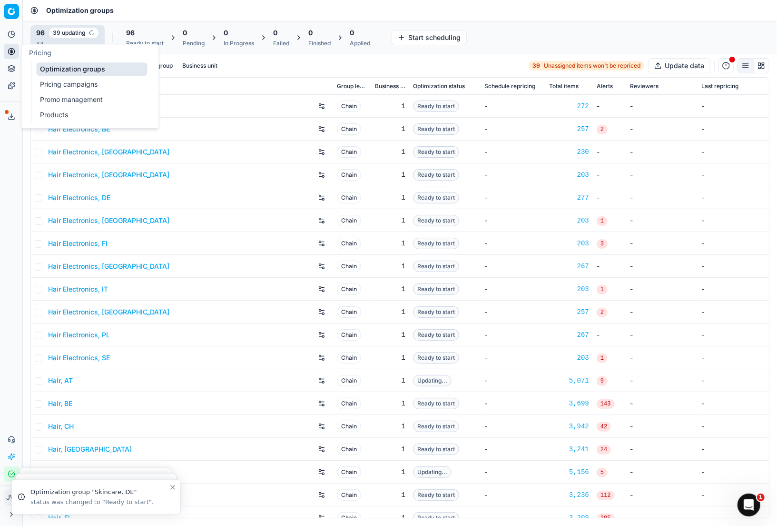
click at [55, 66] on link "Optimization groups" at bounding box center [91, 68] width 111 height 13
click at [70, 65] on input at bounding box center [63, 66] width 30 height 10
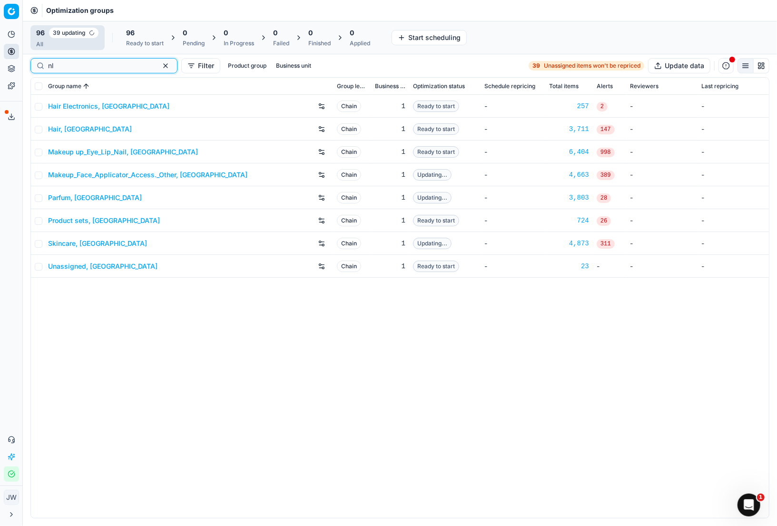
type input "nl"
click at [76, 155] on link "Makeup up_Eye_Lip_Nail, [GEOGRAPHIC_DATA]" at bounding box center [123, 152] width 150 height 10
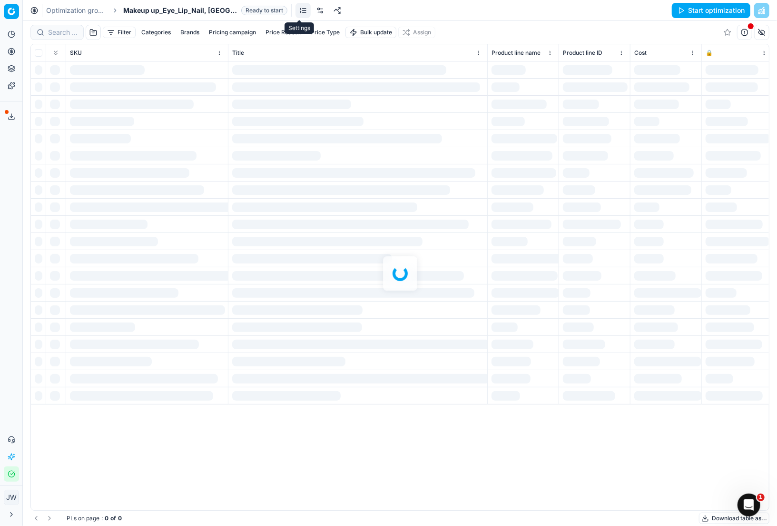
click at [313, 10] on link at bounding box center [320, 10] width 15 height 15
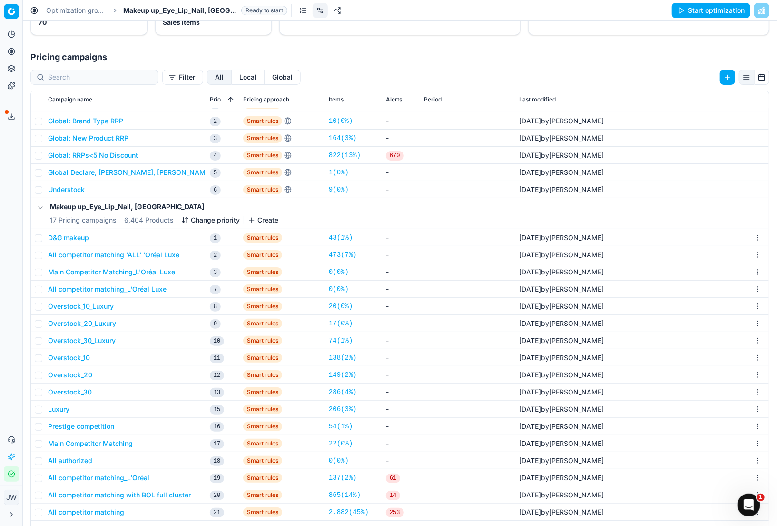
scroll to position [146, 0]
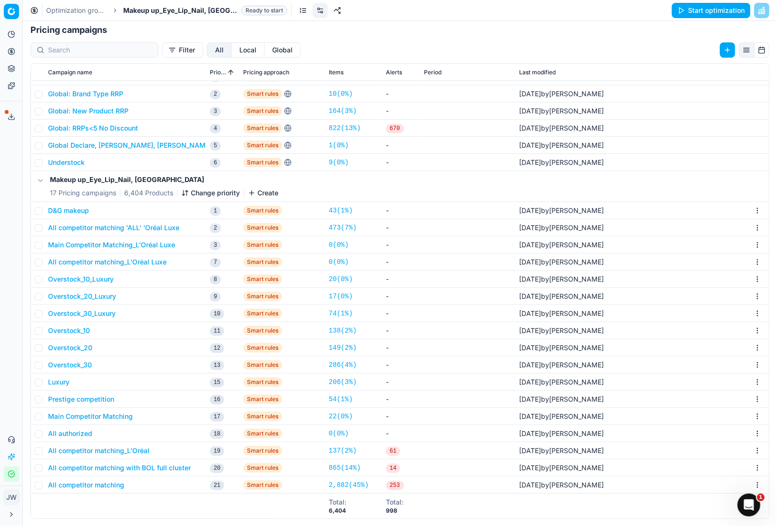
click at [77, 210] on button "D&G makeup" at bounding box center [68, 211] width 41 height 10
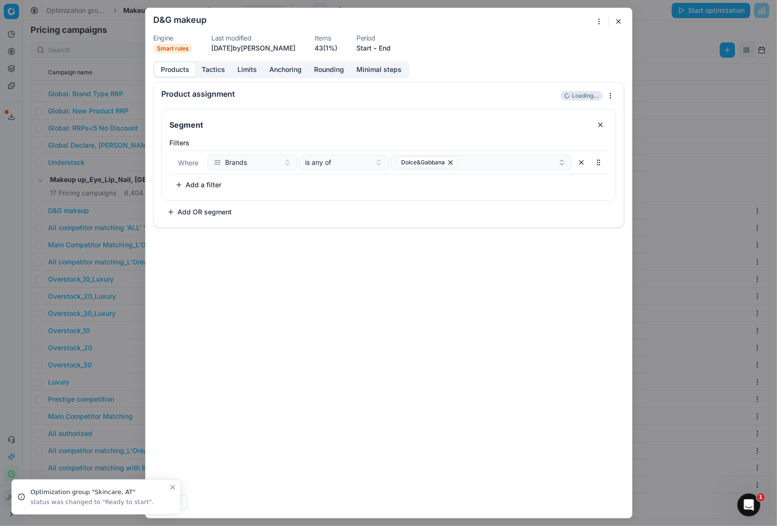
click at [214, 66] on button "Tactics" at bounding box center [214, 70] width 36 height 14
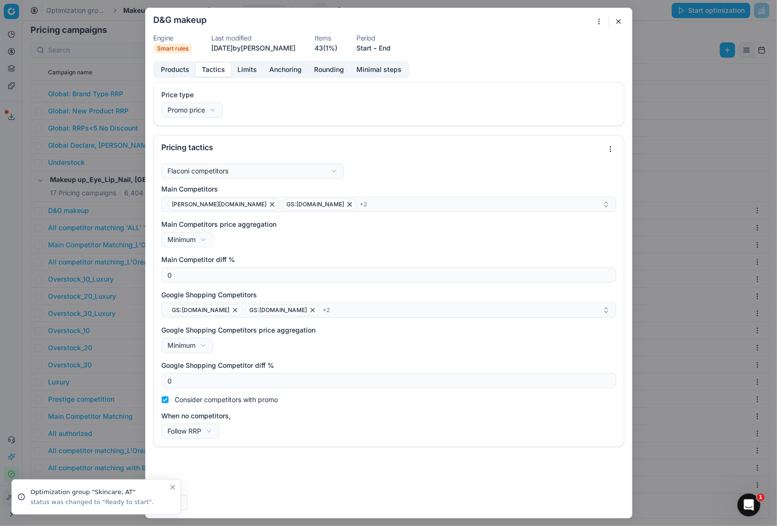
click at [617, 22] on button "button" at bounding box center [618, 21] width 11 height 11
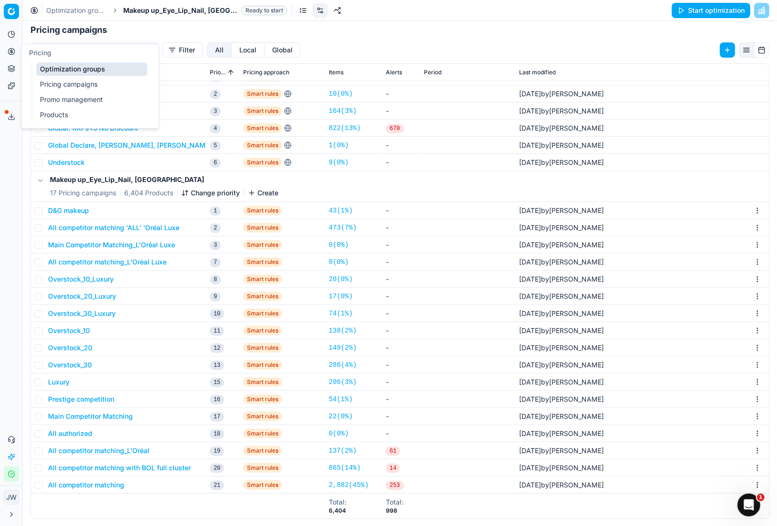
click at [11, 54] on circle at bounding box center [11, 51] width 6 height 6
click at [58, 67] on link "Optimization groups" at bounding box center [91, 68] width 111 height 13
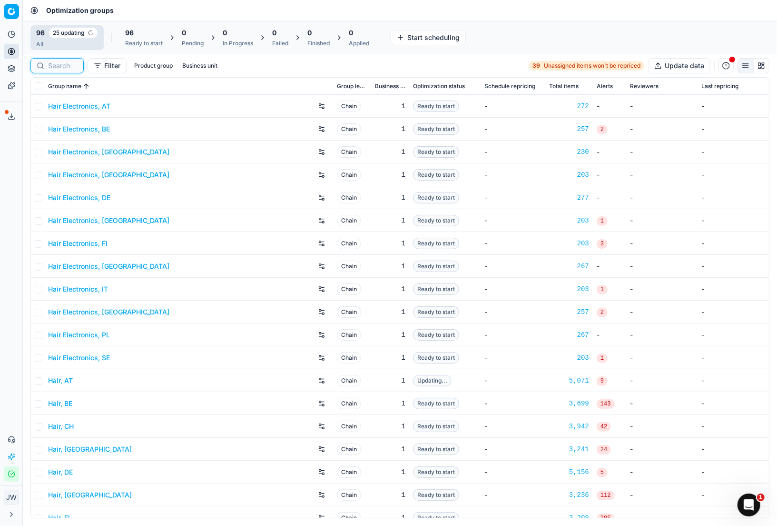
click at [56, 65] on input at bounding box center [63, 66] width 30 height 10
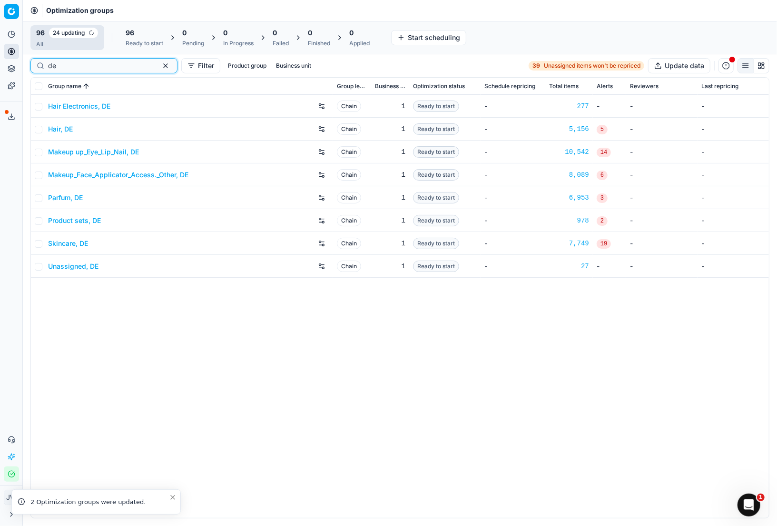
type input "de"
click at [69, 241] on link "Skincare, DE" at bounding box center [68, 244] width 40 height 10
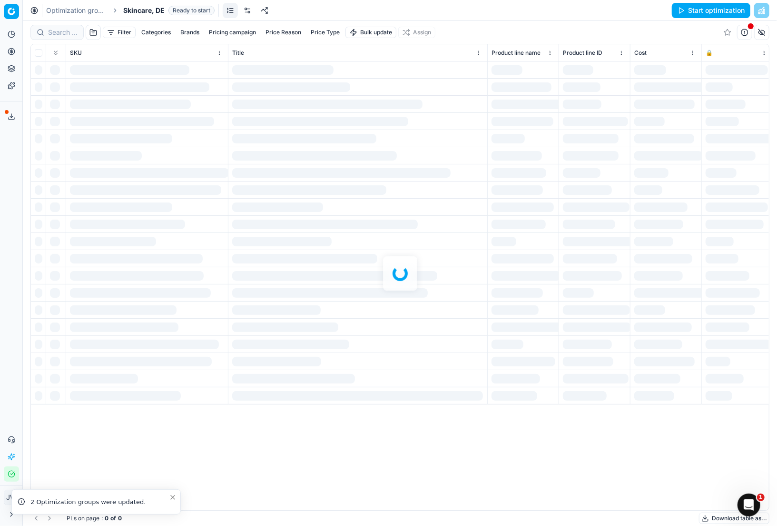
click at [243, 12] on link at bounding box center [247, 10] width 15 height 15
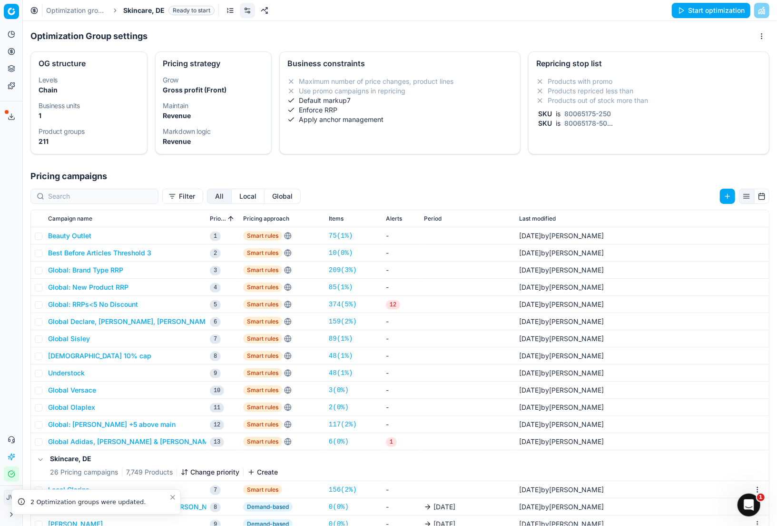
scroll to position [29, 0]
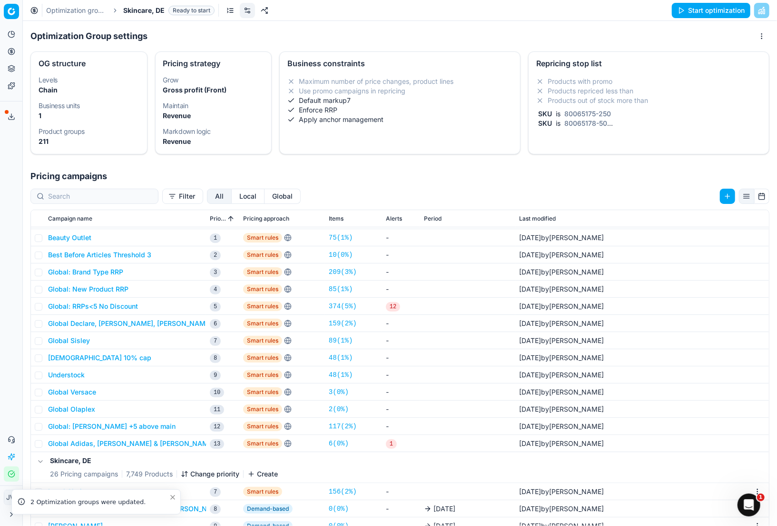
click at [265, 201] on button "Global" at bounding box center [283, 196] width 36 height 15
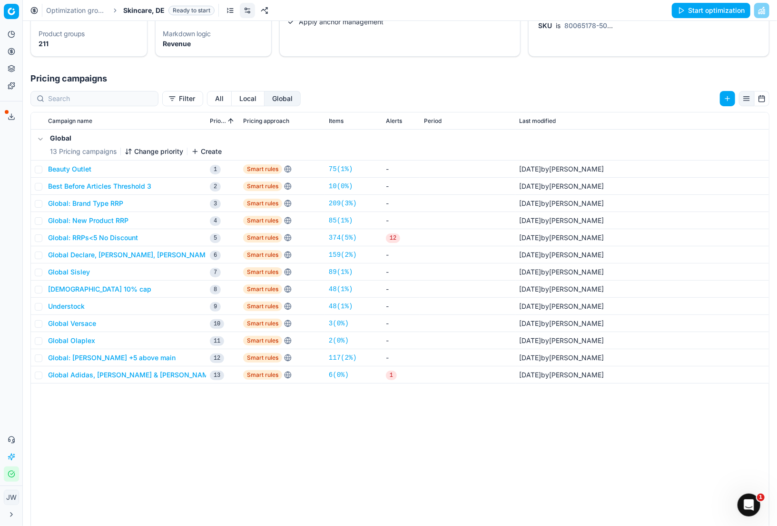
scroll to position [97, 0]
click at [10, 55] on icon at bounding box center [12, 52] width 8 height 8
click at [60, 72] on link "Optimization groups" at bounding box center [91, 68] width 111 height 13
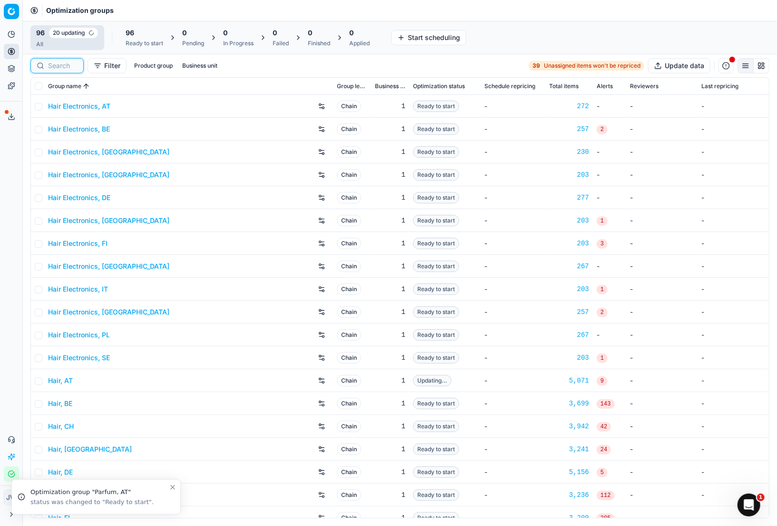
click at [59, 68] on input at bounding box center [63, 66] width 30 height 10
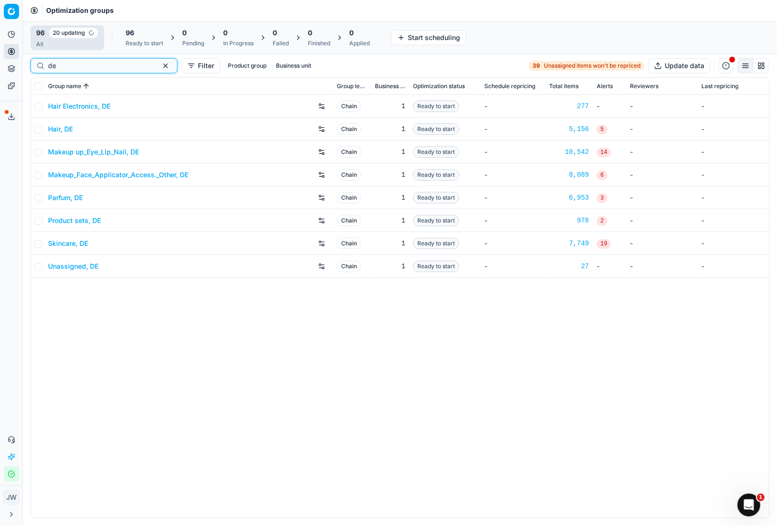
type input "de"
click at [68, 244] on link "Skincare, DE" at bounding box center [68, 244] width 40 height 10
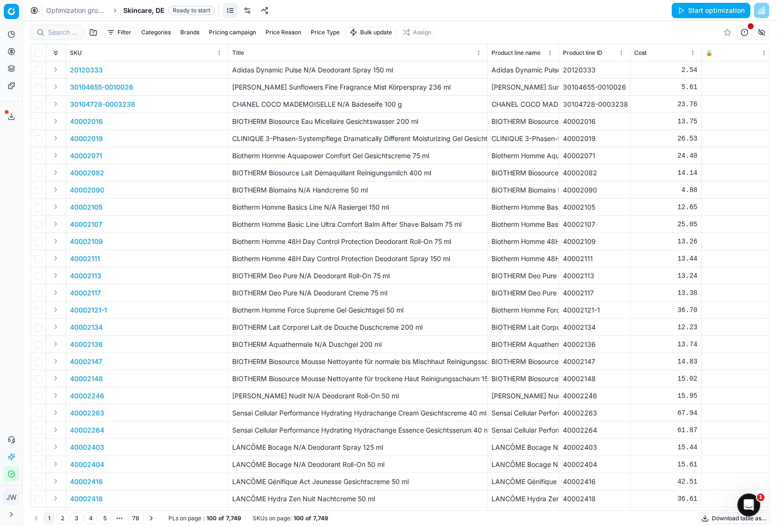
click at [247, 9] on link at bounding box center [247, 10] width 15 height 15
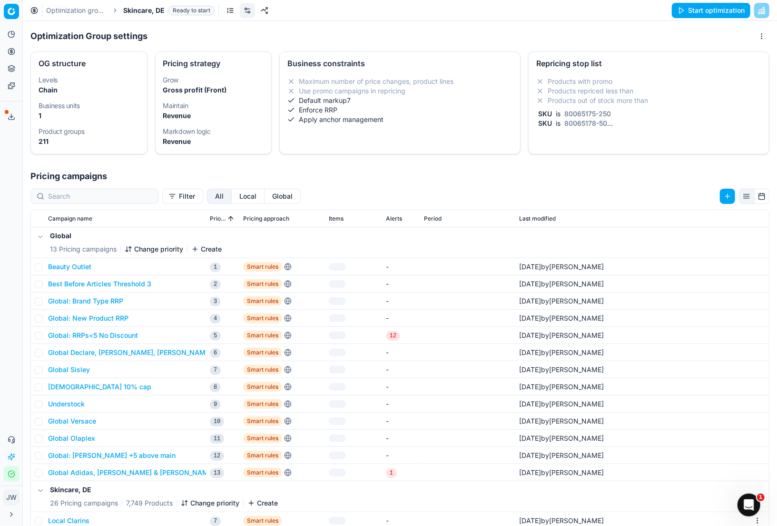
click at [232, 196] on button "Local" at bounding box center [248, 196] width 33 height 15
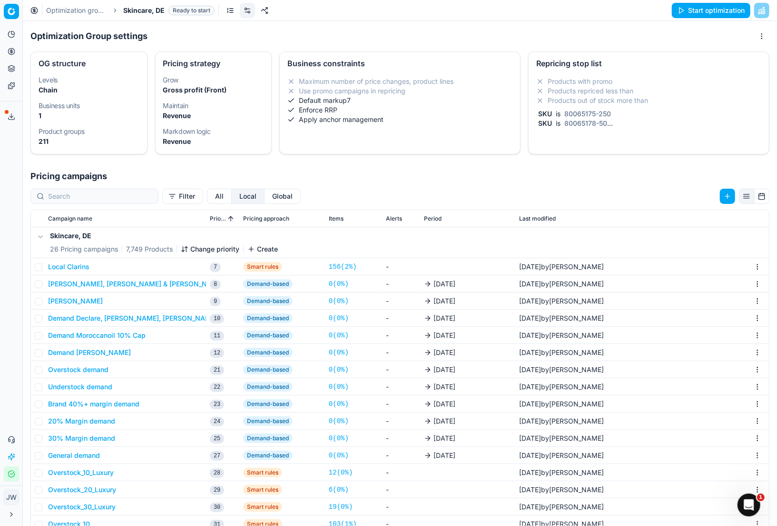
click at [265, 197] on button "Global" at bounding box center [283, 196] width 36 height 15
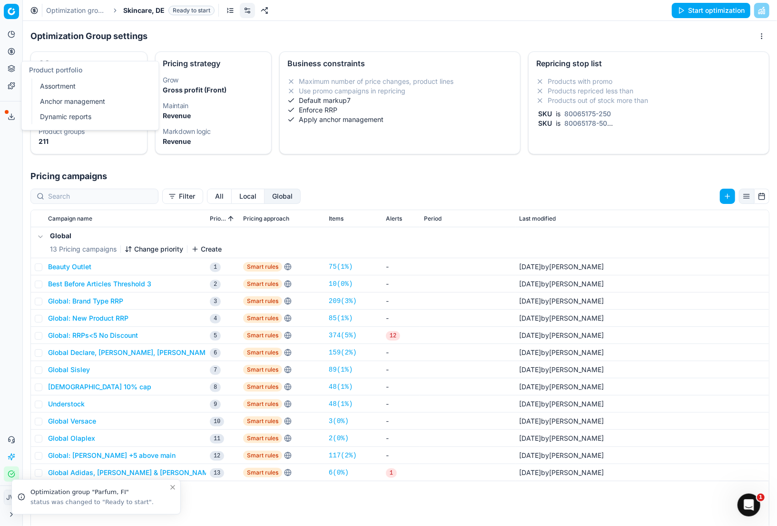
click at [11, 72] on icon at bounding box center [12, 69] width 8 height 8
click at [13, 48] on icon at bounding box center [12, 52] width 8 height 8
click at [51, 88] on link "Pricing campaigns" at bounding box center [91, 84] width 111 height 13
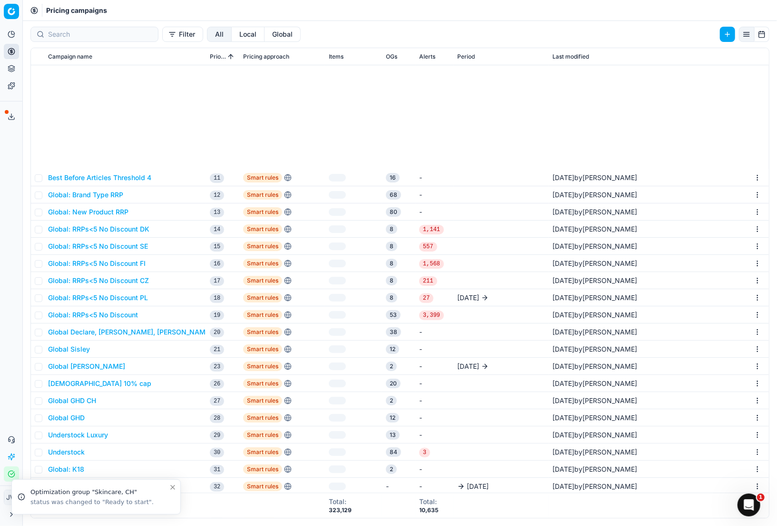
scroll to position [265, 0]
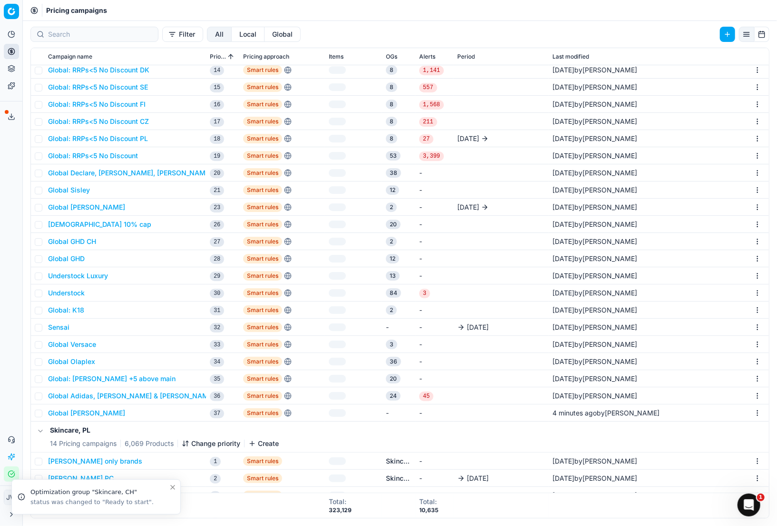
click at [88, 413] on button "Global Eisenberg" at bounding box center [86, 413] width 77 height 10
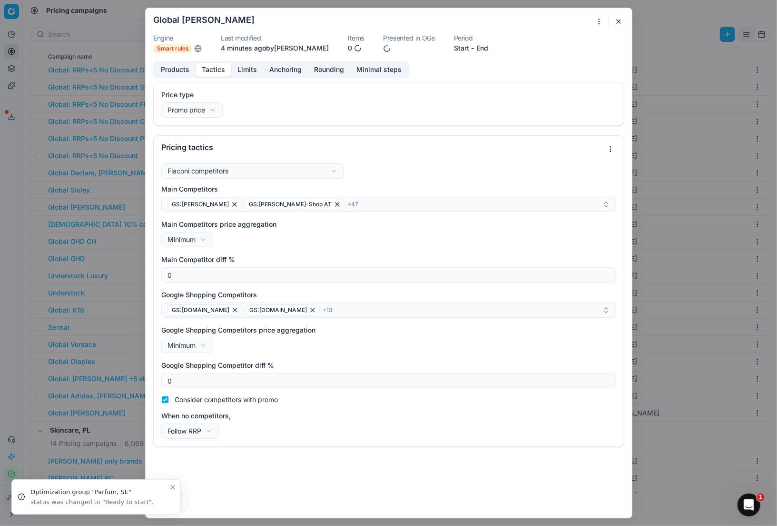
click at [210, 67] on button "Tactics" at bounding box center [214, 70] width 36 height 14
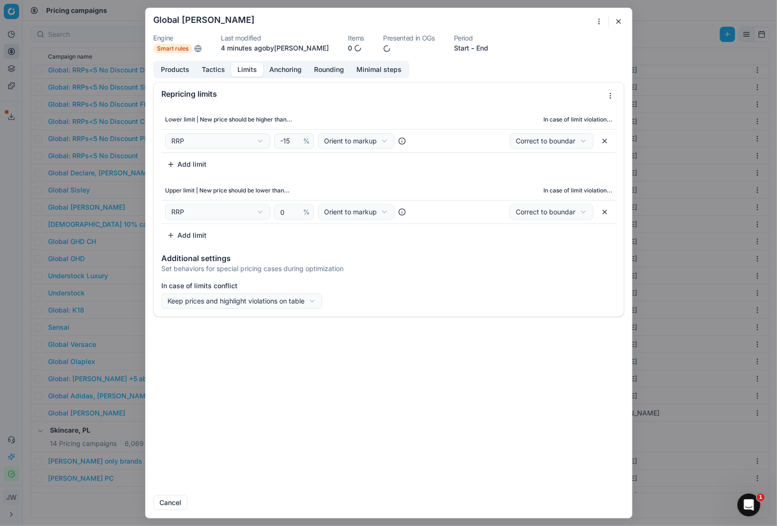
click at [253, 69] on button "Limits" at bounding box center [247, 70] width 32 height 14
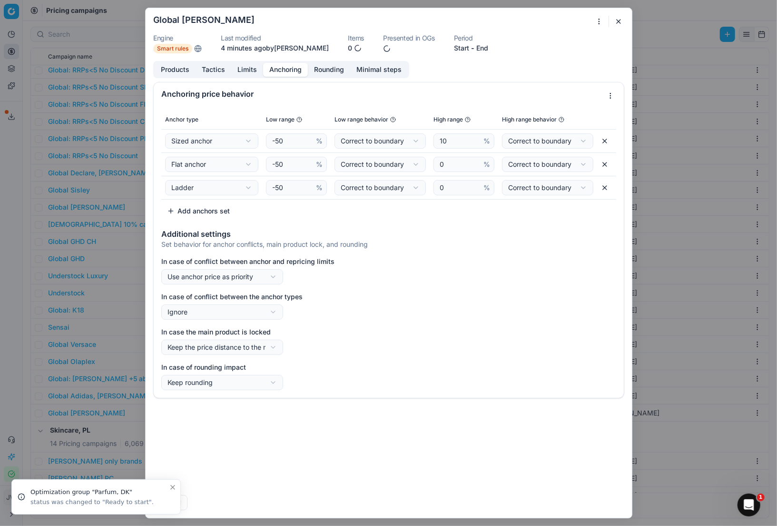
click at [282, 72] on button "Anchoring" at bounding box center [285, 70] width 45 height 14
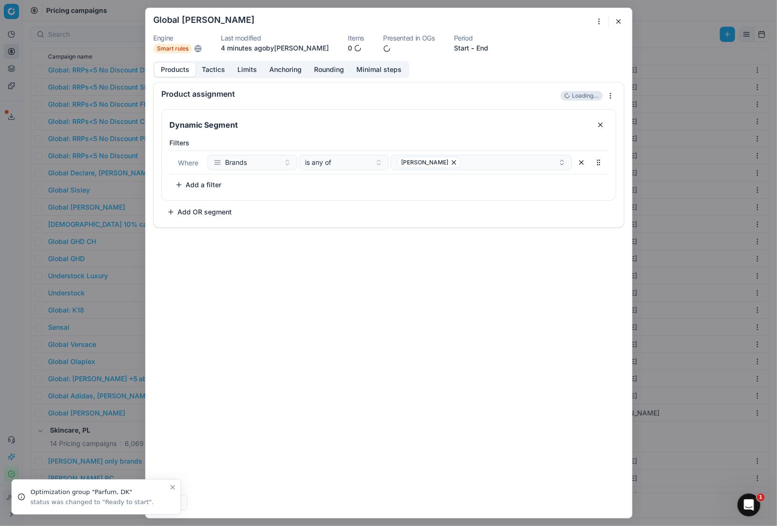
click at [180, 70] on button "Products" at bounding box center [175, 70] width 41 height 14
click at [622, 23] on button "button" at bounding box center [618, 21] width 11 height 11
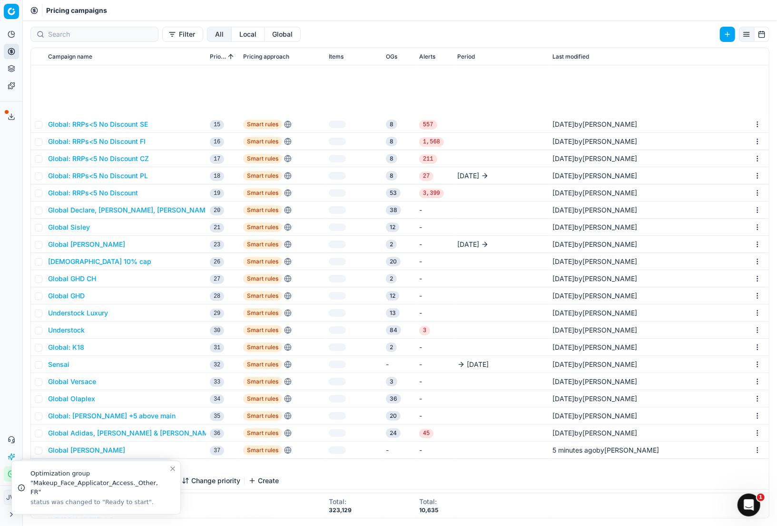
scroll to position [337, 0]
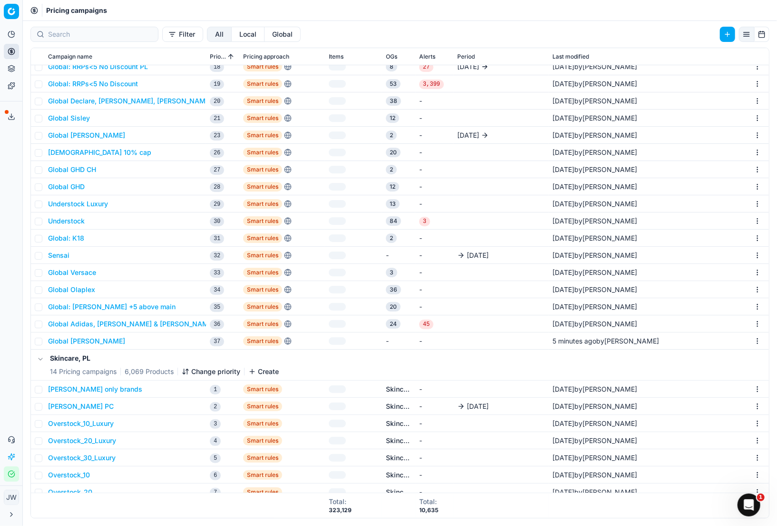
click at [87, 340] on button "Global Eisenberg" at bounding box center [86, 341] width 77 height 10
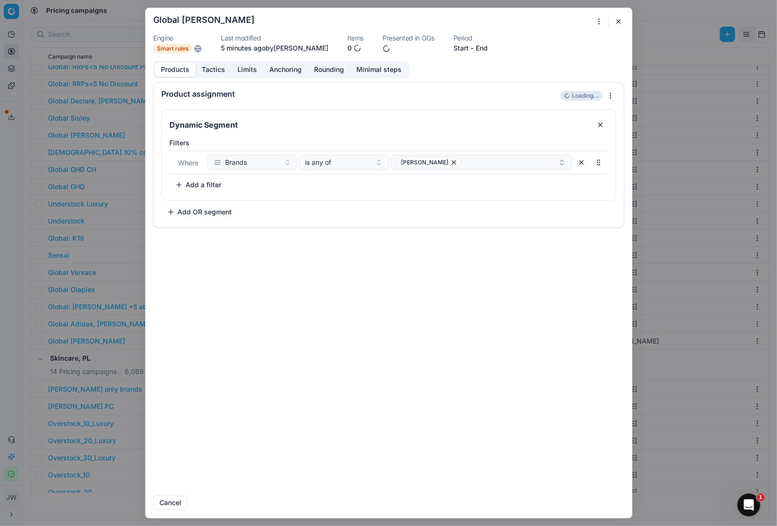
click at [617, 23] on button "button" at bounding box center [618, 21] width 11 height 11
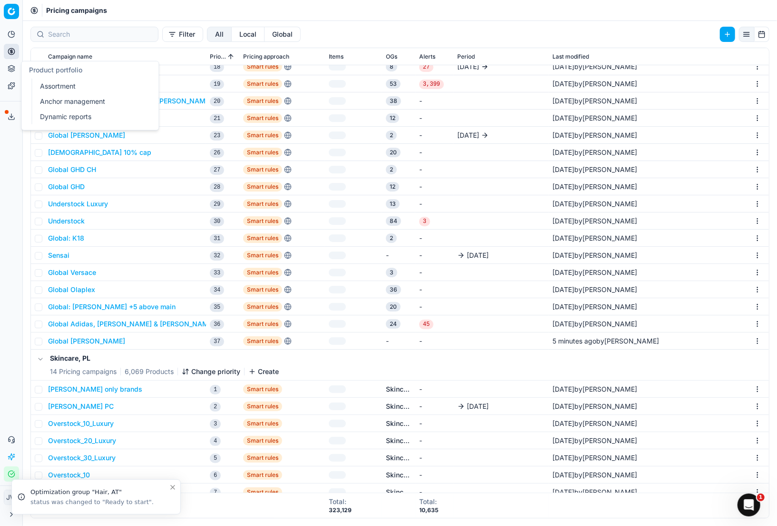
click at [12, 53] on icon at bounding box center [12, 52] width 8 height 8
click at [57, 76] on li "Optimization groups" at bounding box center [92, 68] width 111 height 13
click at [58, 70] on link "Optimization groups" at bounding box center [91, 68] width 111 height 13
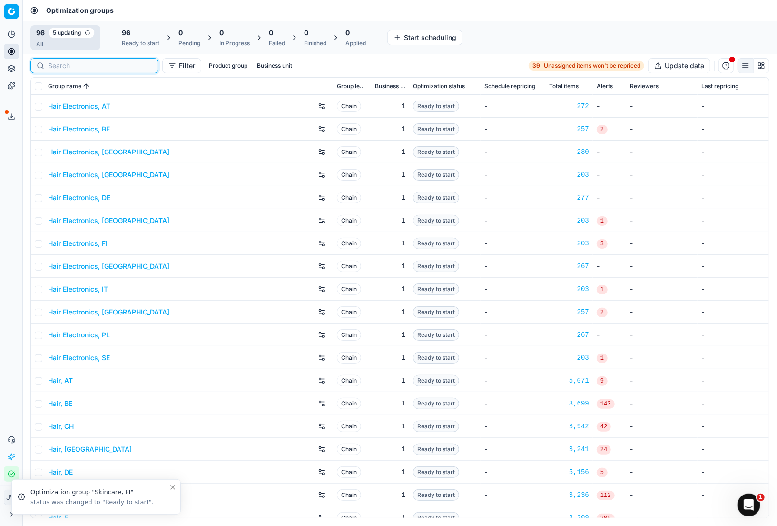
click at [62, 63] on input at bounding box center [100, 66] width 104 height 10
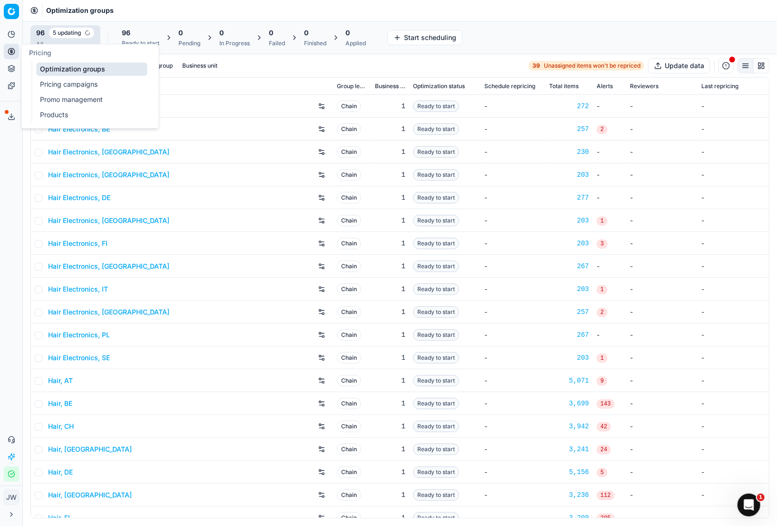
click at [71, 84] on link "Pricing campaigns" at bounding box center [91, 84] width 111 height 13
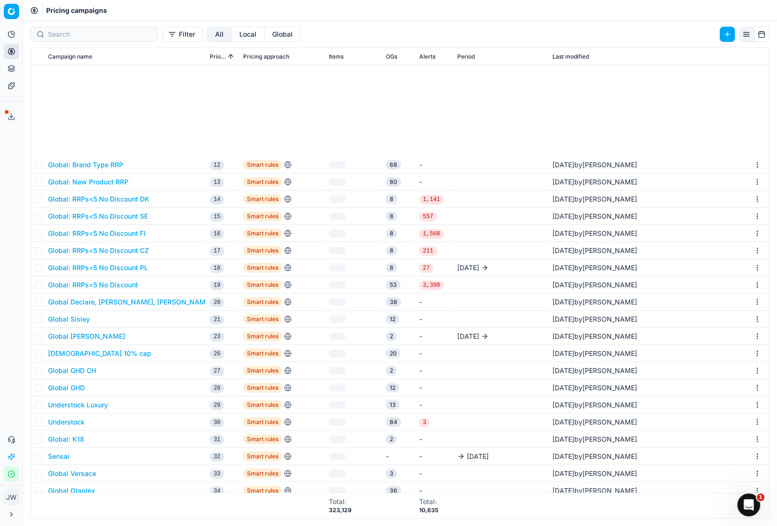
scroll to position [279, 0]
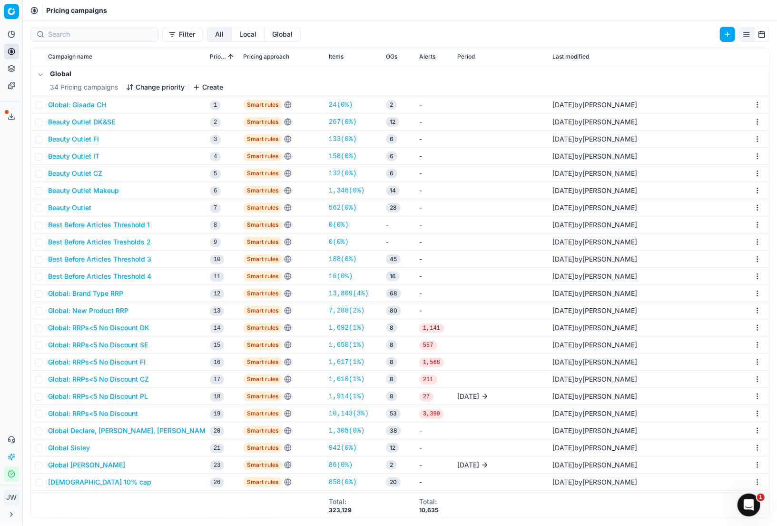
click at [165, 87] on button "Change priority" at bounding box center [155, 87] width 59 height 10
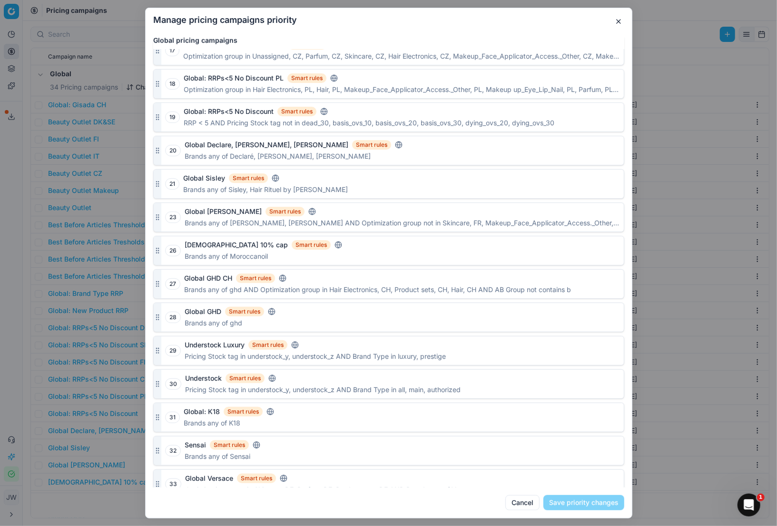
scroll to position [693, 0]
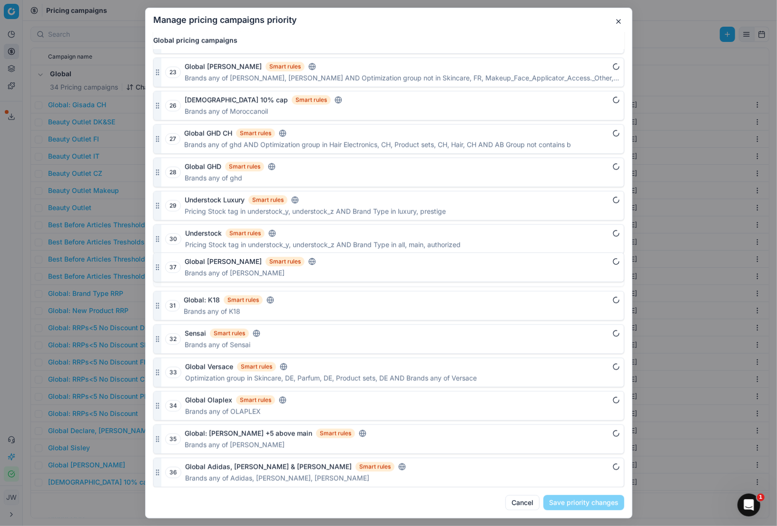
drag, startPoint x: 154, startPoint y: 472, endPoint x: 174, endPoint y: 266, distance: 206.6
click at [174, 266] on div "37 Global [PERSON_NAME] Smart rules Brands any of [PERSON_NAME]" at bounding box center [388, 272] width 471 height 30
click at [573, 500] on button "Save priority changes" at bounding box center [584, 502] width 81 height 15
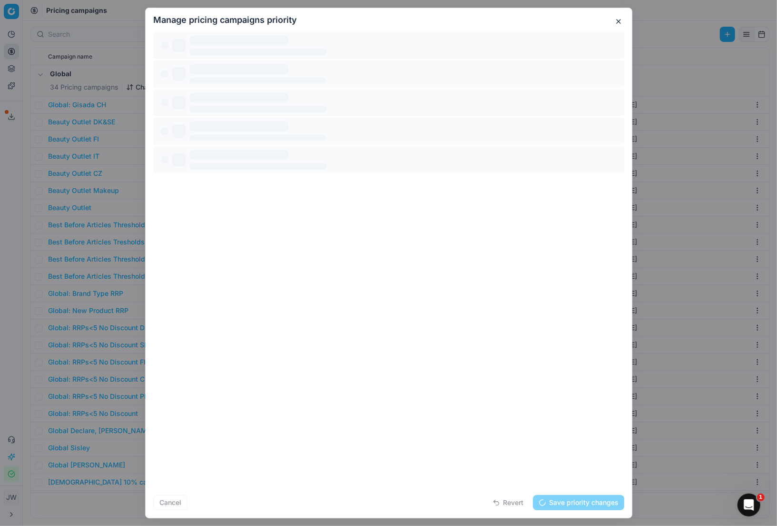
scroll to position [0, 0]
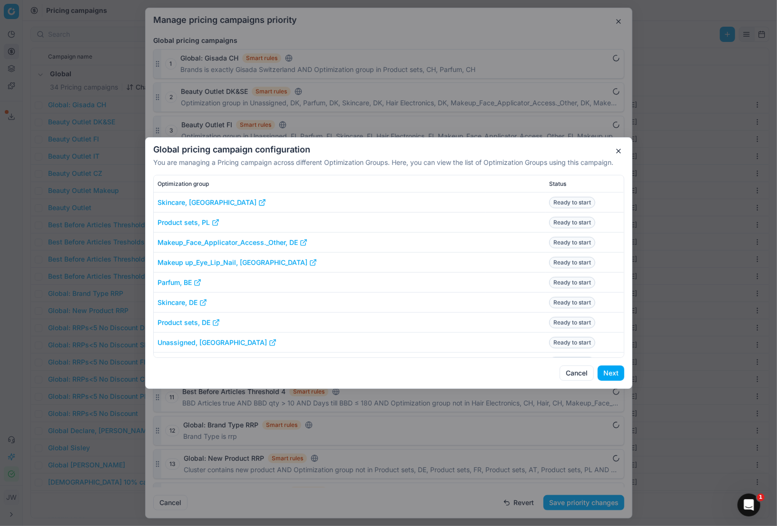
click at [619, 373] on button "Next" at bounding box center [611, 372] width 27 height 15
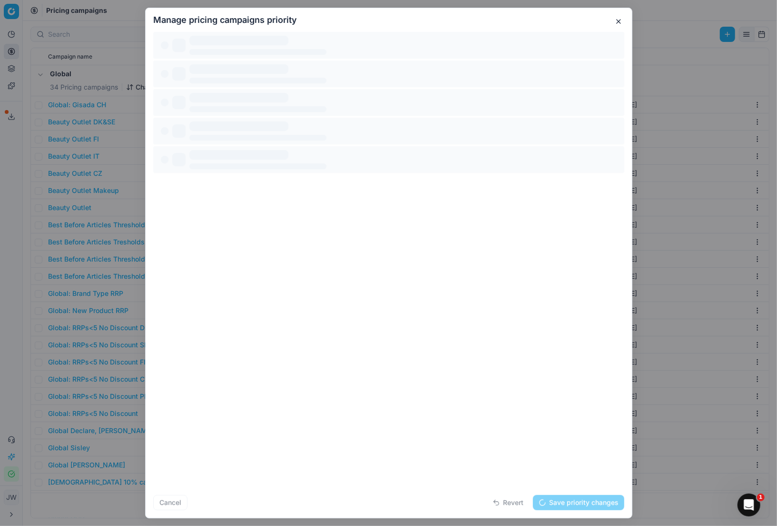
click at [618, 25] on button "button" at bounding box center [618, 21] width 11 height 11
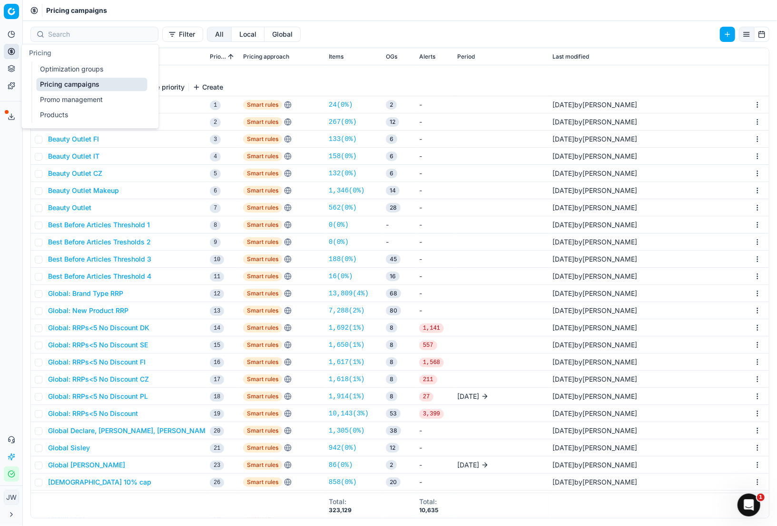
click at [10, 51] on icon at bounding box center [11, 51] width 2 height 2
click at [65, 73] on link "Optimization groups" at bounding box center [91, 68] width 111 height 13
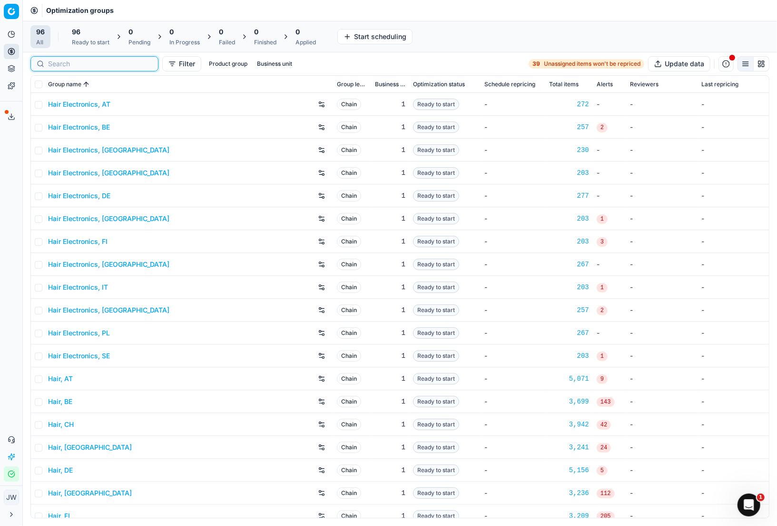
click at [61, 62] on input at bounding box center [100, 64] width 104 height 10
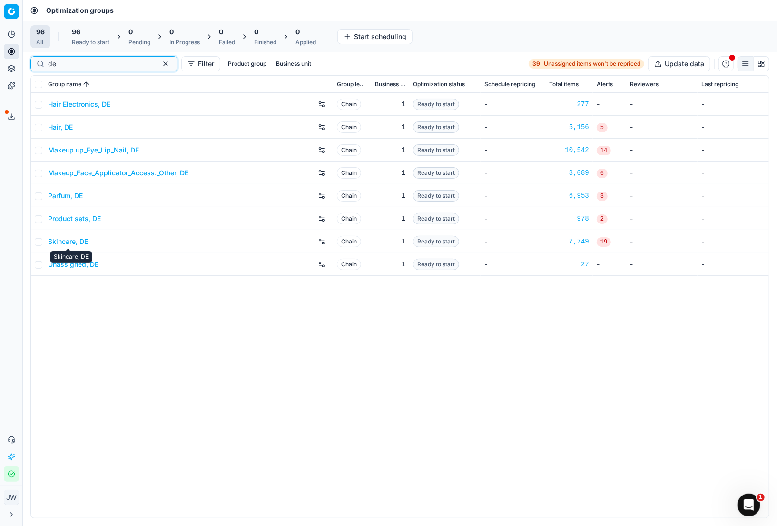
type input "de"
click at [73, 241] on link "Skincare, DE" at bounding box center [68, 242] width 40 height 10
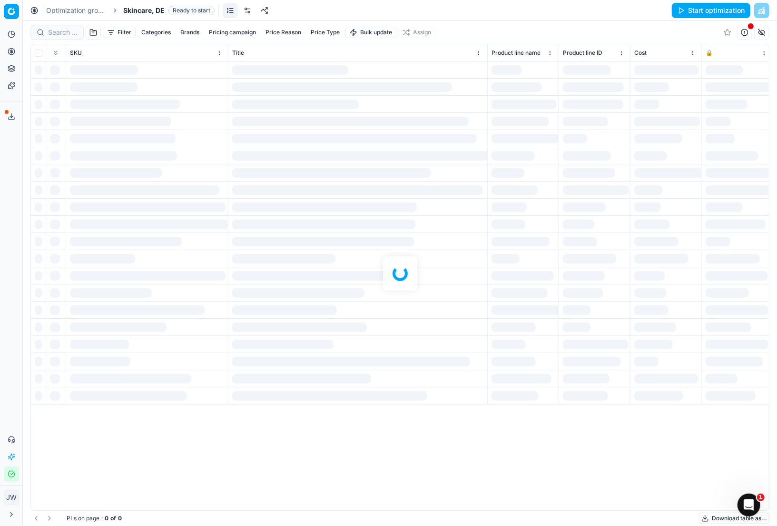
click at [248, 7] on link at bounding box center [247, 10] width 15 height 15
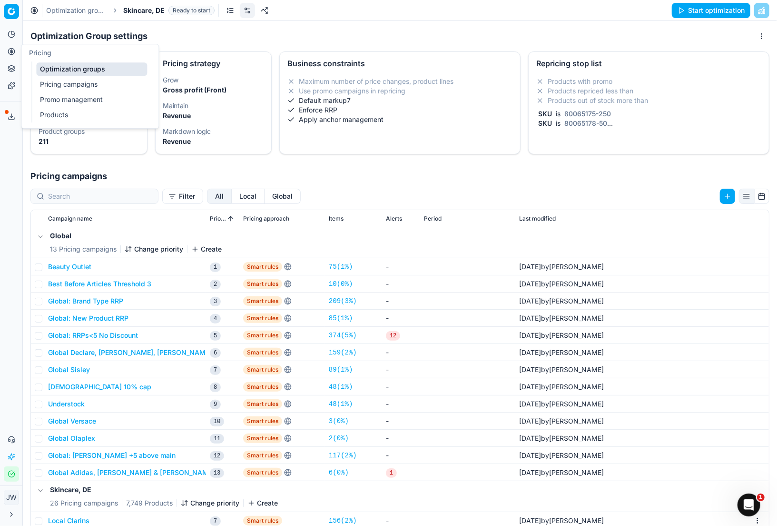
click at [11, 53] on icon at bounding box center [11, 52] width 0 height 4
click at [47, 81] on link "Pricing campaigns" at bounding box center [91, 84] width 111 height 13
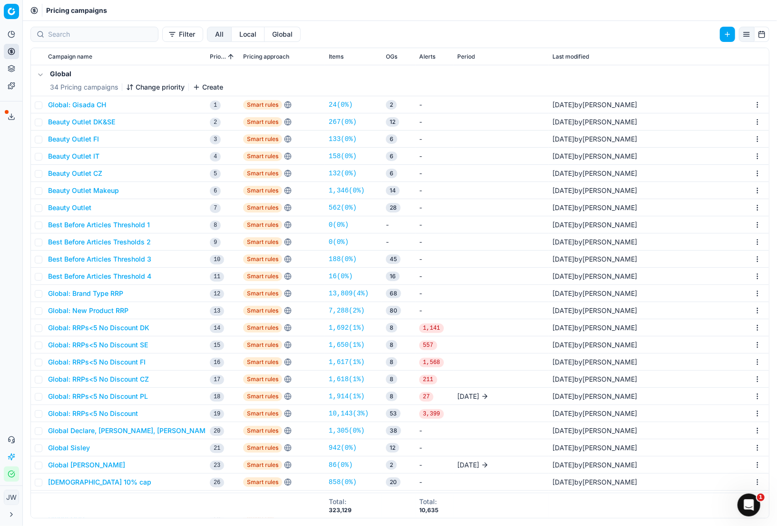
click at [265, 34] on button "Global" at bounding box center [283, 34] width 36 height 15
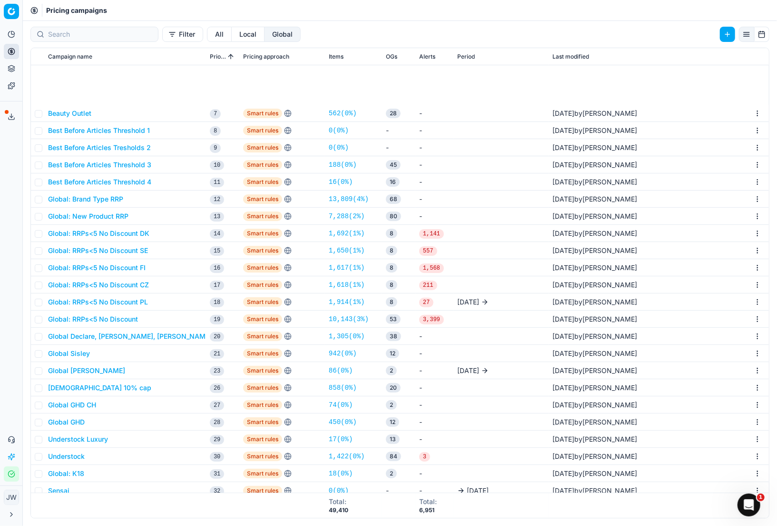
scroll to position [193, 0]
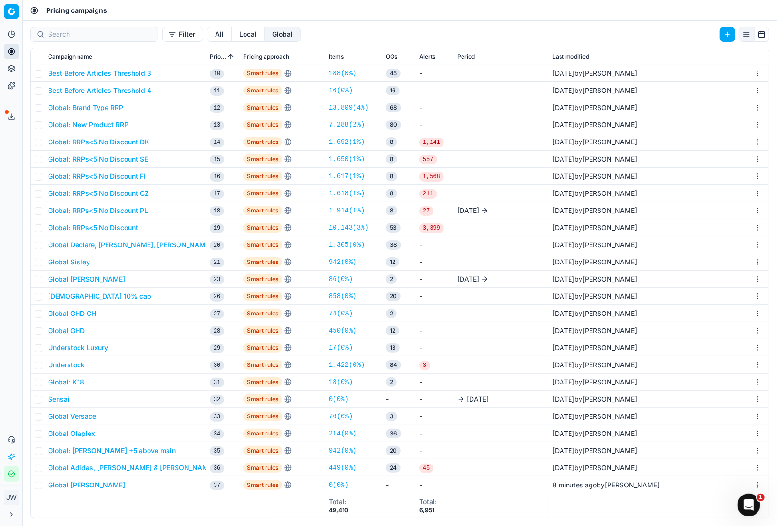
click at [67, 484] on button "Global Eisenberg" at bounding box center [86, 485] width 77 height 10
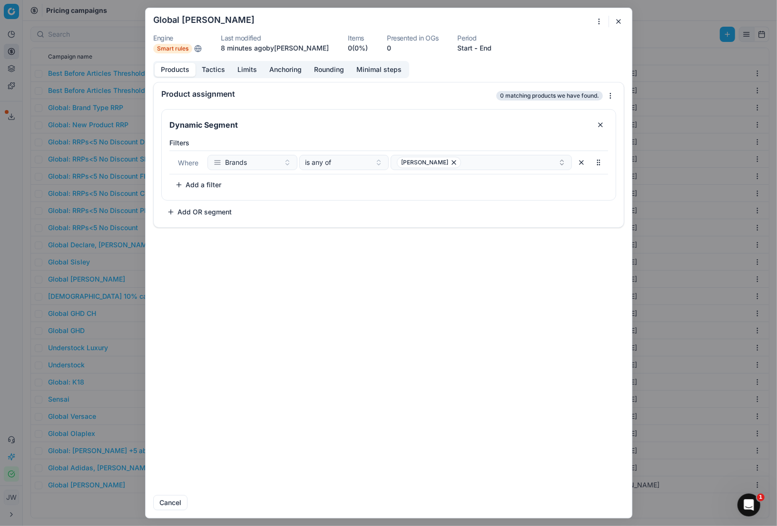
click at [618, 22] on button "button" at bounding box center [618, 21] width 11 height 11
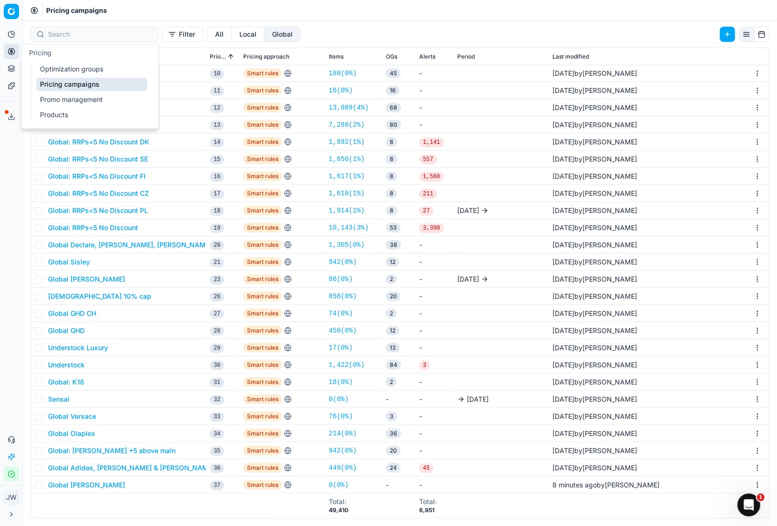
click at [11, 45] on button "Pricing" at bounding box center [11, 51] width 15 height 15
click at [50, 68] on link "Optimization groups" at bounding box center [91, 68] width 111 height 13
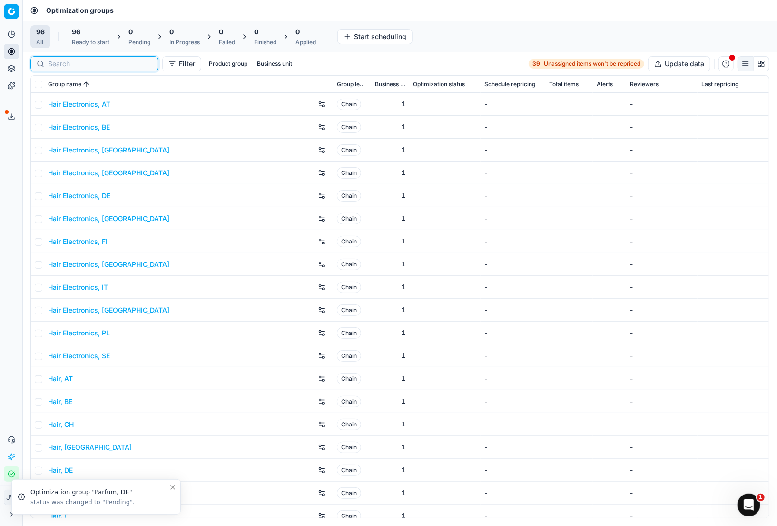
click at [60, 63] on input at bounding box center [100, 64] width 104 height 10
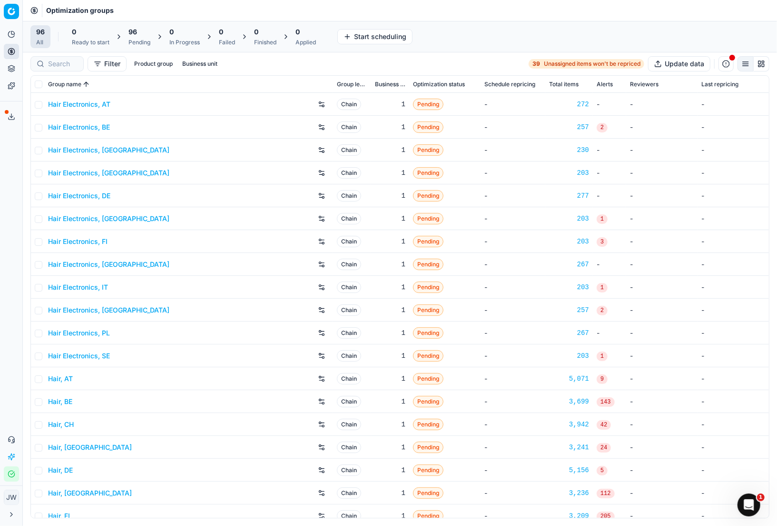
click at [139, 31] on div "96" at bounding box center [140, 32] width 22 height 10
click at [179, 39] on button "Update All" at bounding box center [175, 36] width 43 height 15
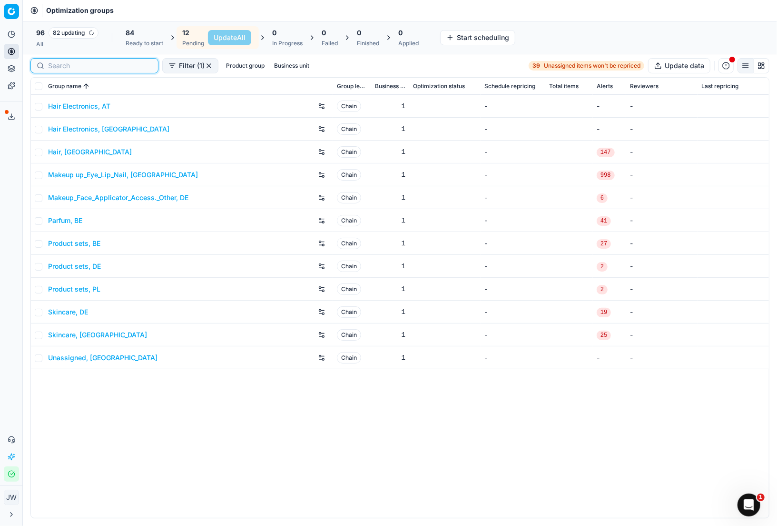
click at [59, 65] on input at bounding box center [100, 66] width 104 height 10
click at [5, 48] on button "Pricing" at bounding box center [11, 51] width 15 height 15
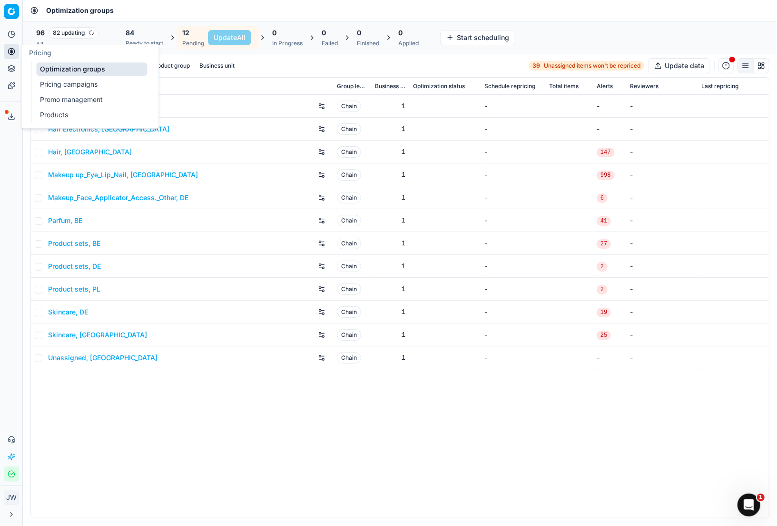
click at [50, 66] on link "Optimization groups" at bounding box center [91, 68] width 111 height 13
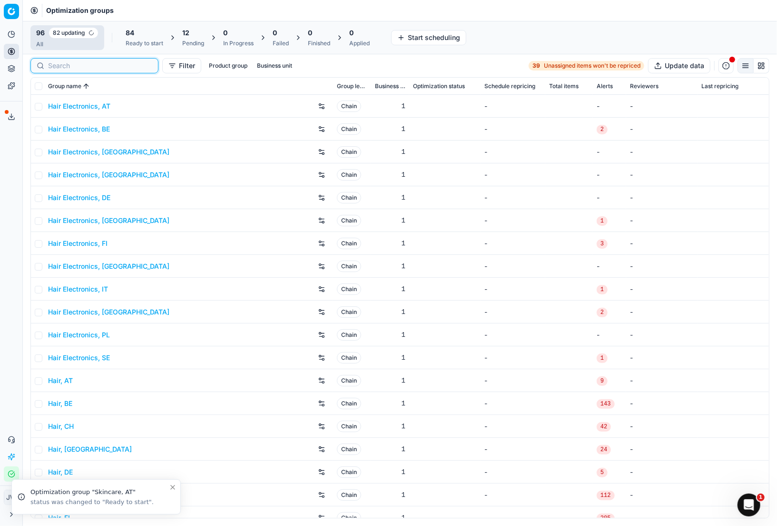
click at [64, 65] on input at bounding box center [100, 66] width 104 height 10
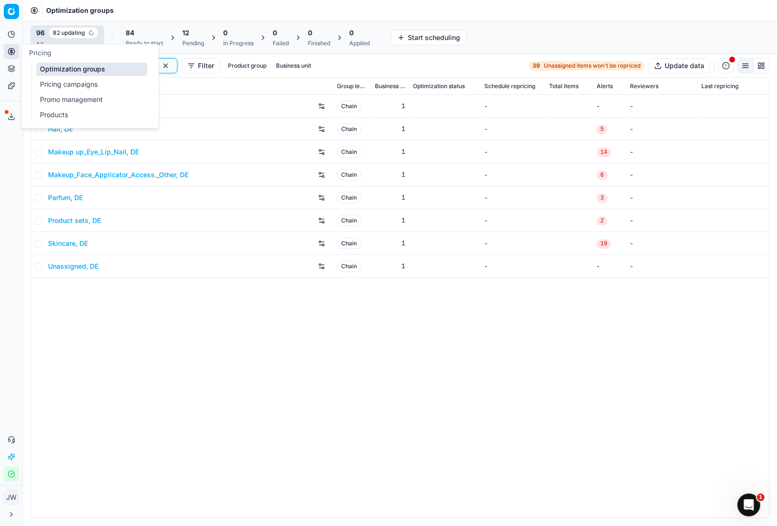
type input "de"
click at [50, 79] on link "Pricing campaigns" at bounding box center [91, 84] width 111 height 13
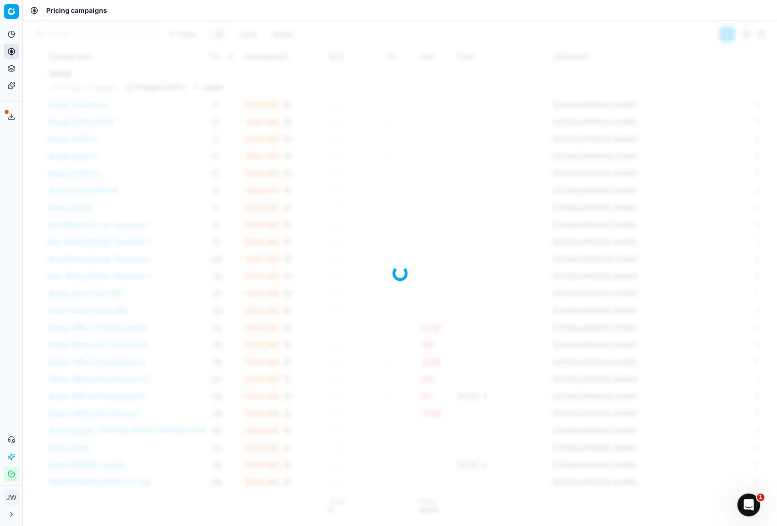
click at [205, 132] on div at bounding box center [400, 273] width 755 height 505
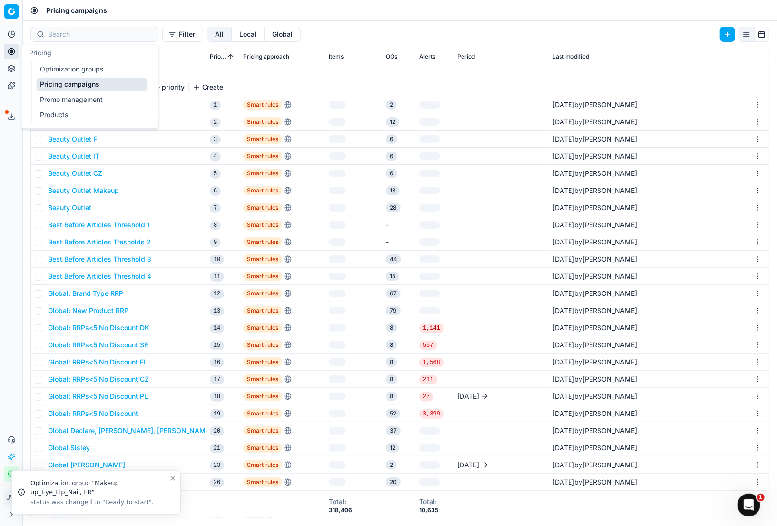
click at [10, 51] on icon at bounding box center [12, 52] width 8 height 8
click at [68, 71] on link "Optimization groups" at bounding box center [91, 68] width 111 height 13
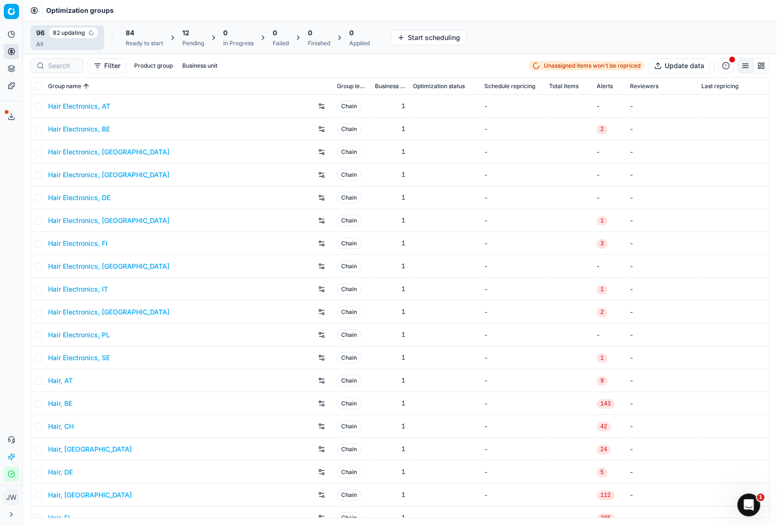
click at [203, 35] on div "12" at bounding box center [193, 33] width 22 height 10
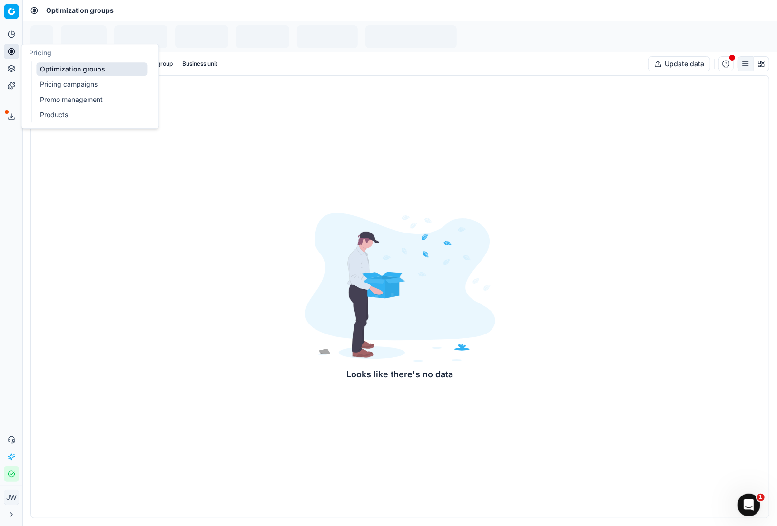
click at [82, 67] on link "Optimization groups" at bounding box center [91, 68] width 111 height 13
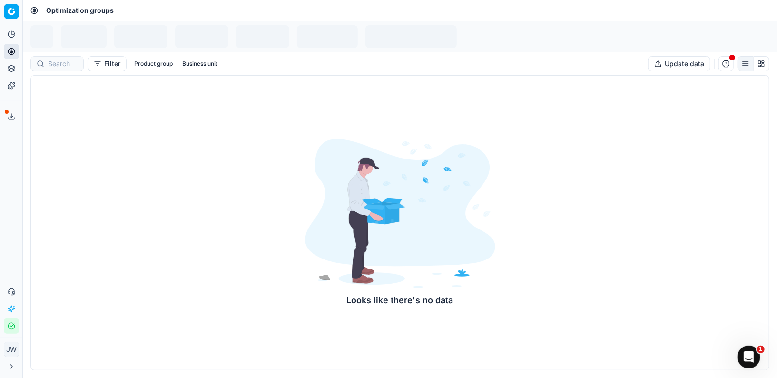
click at [100, 34] on div at bounding box center [84, 36] width 46 height 23
click at [14, 69] on icon at bounding box center [11, 69] width 6 height 1
click at [46, 88] on link "Assortment" at bounding box center [91, 86] width 111 height 13
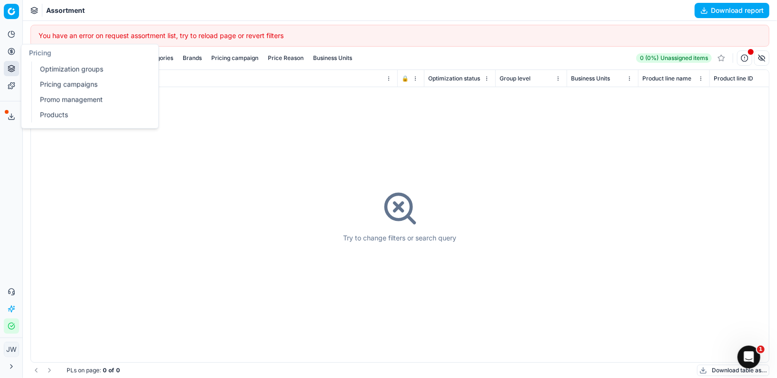
click at [12, 52] on icon at bounding box center [12, 52] width 8 height 8
click at [40, 68] on link "Optimization groups" at bounding box center [91, 68] width 111 height 13
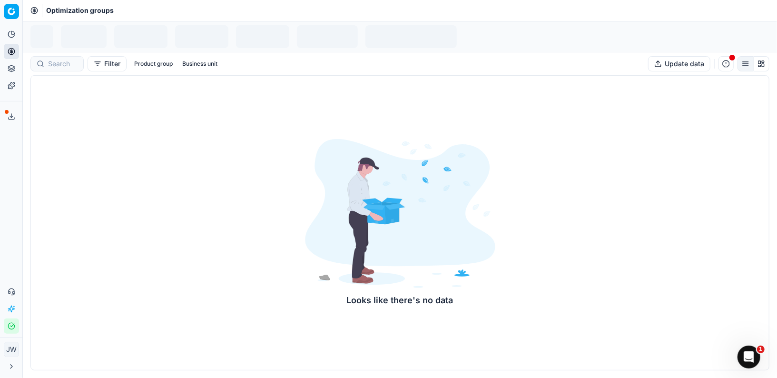
click at [51, 47] on div at bounding box center [41, 36] width 23 height 23
click at [72, 47] on div at bounding box center [84, 36] width 46 height 23
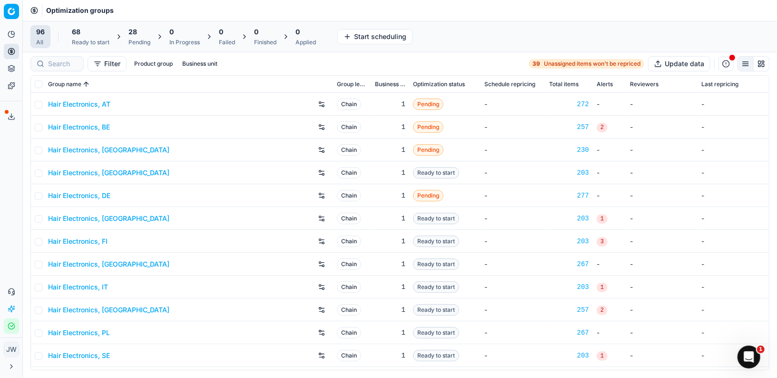
click at [142, 41] on div "Pending" at bounding box center [140, 43] width 22 height 8
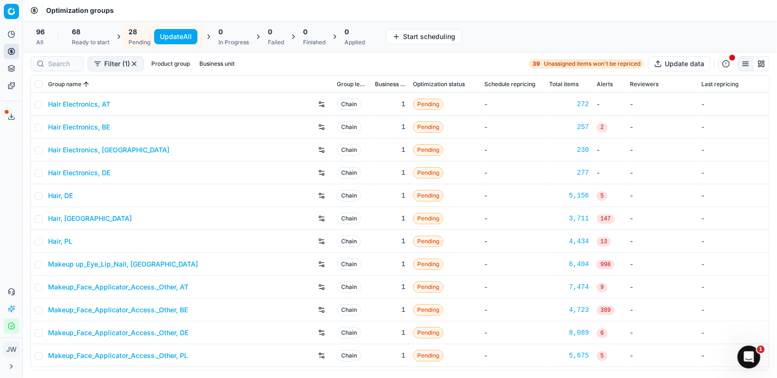
click at [184, 33] on button "Update All" at bounding box center [175, 36] width 43 height 15
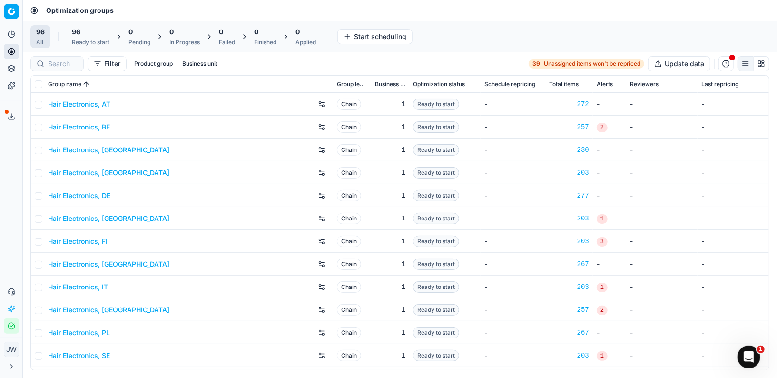
click at [87, 41] on div "Ready to start" at bounding box center [91, 43] width 38 height 8
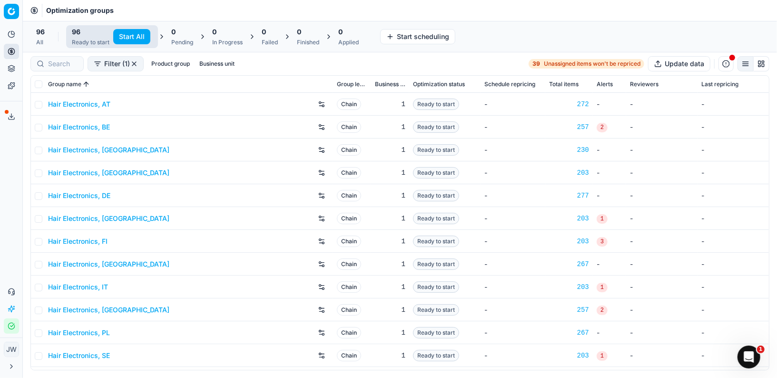
click at [140, 36] on button "Start All" at bounding box center [131, 36] width 37 height 15
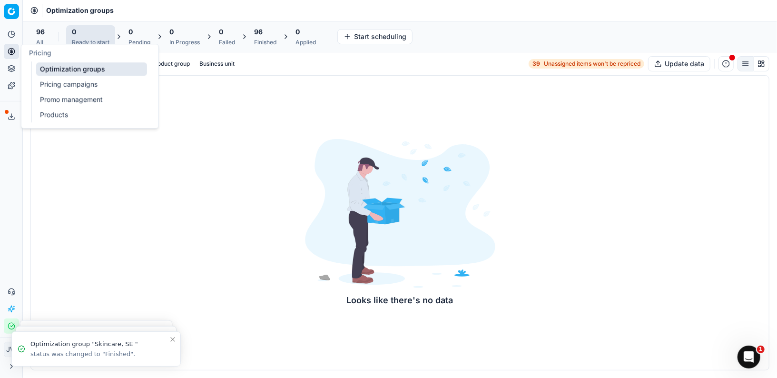
click at [13, 52] on icon at bounding box center [12, 52] width 8 height 8
click at [53, 65] on link "Optimization groups" at bounding box center [91, 68] width 111 height 13
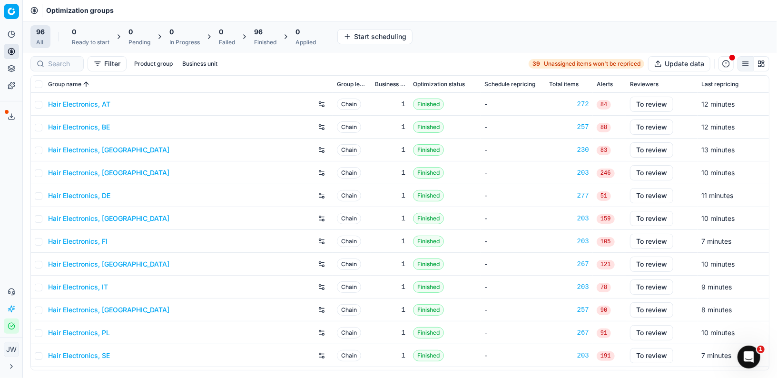
click at [263, 40] on div "Finished" at bounding box center [265, 43] width 22 height 8
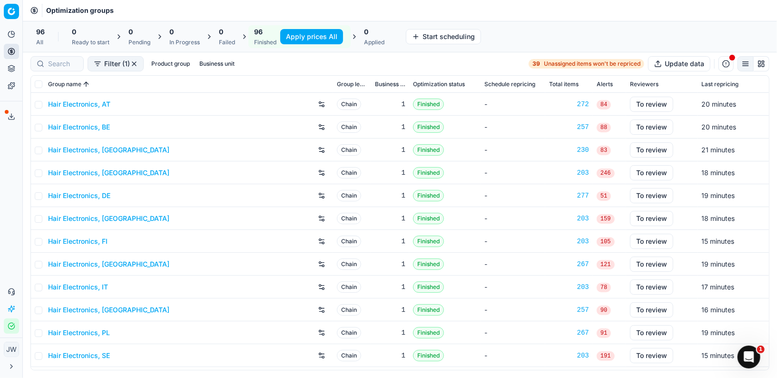
click at [305, 38] on button "Apply prices All" at bounding box center [311, 36] width 63 height 15
